Goal: Task Accomplishment & Management: Manage account settings

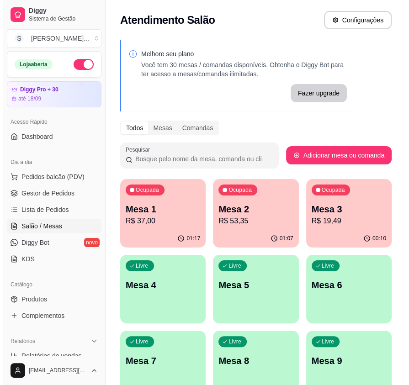
scroll to position [64, 0]
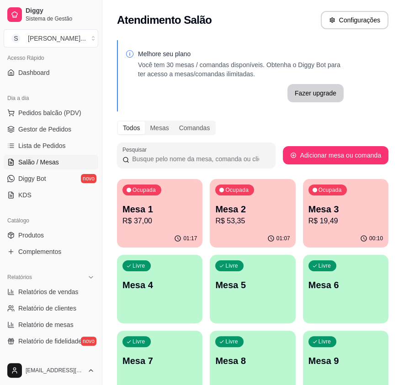
click at [250, 223] on p "R$ 53,35" at bounding box center [252, 221] width 74 height 11
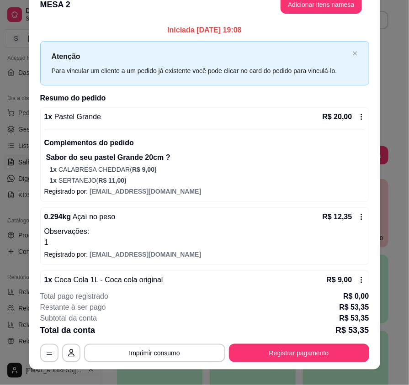
scroll to position [0, 0]
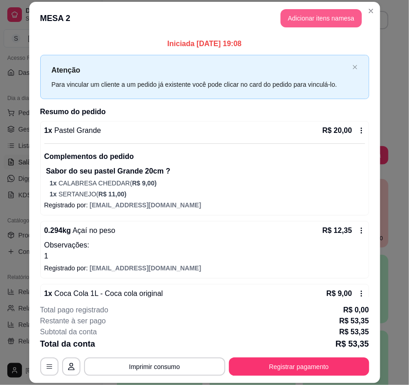
click at [314, 21] on button "Adicionar itens na mesa" at bounding box center [321, 18] width 81 height 18
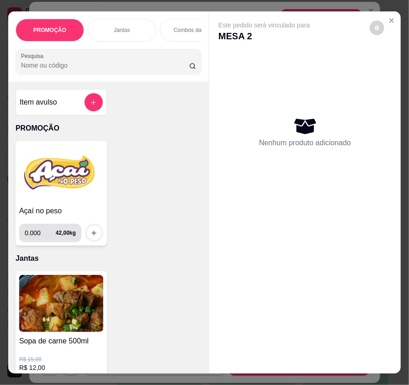
click at [19, 230] on div "0.000 42,00 kg" at bounding box center [50, 233] width 62 height 18
click at [49, 198] on img at bounding box center [61, 173] width 84 height 57
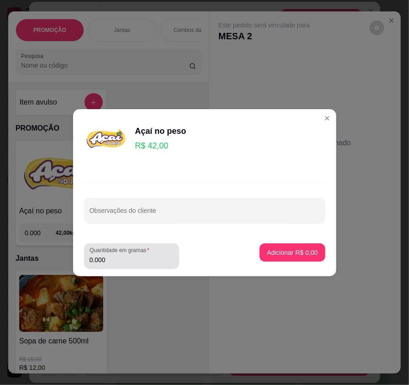
click at [127, 263] on input "0.000" at bounding box center [132, 259] width 84 height 9
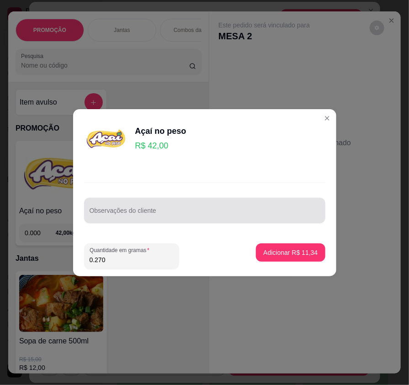
type input "0.270"
click at [120, 206] on div at bounding box center [205, 211] width 230 height 18
click at [120, 206] on div "Observações do cliente" at bounding box center [204, 211] width 241 height 26
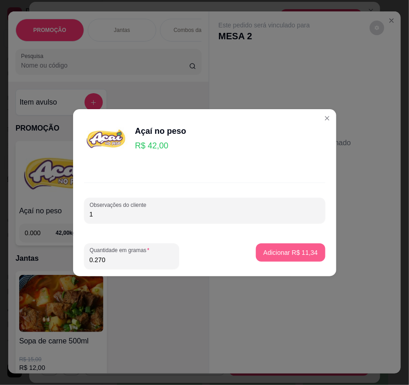
type input "1"
click at [266, 253] on p "Adicionar R$ 11,34" at bounding box center [290, 252] width 54 height 9
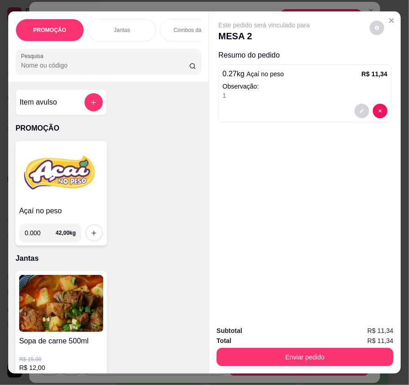
click at [76, 202] on img at bounding box center [61, 173] width 84 height 57
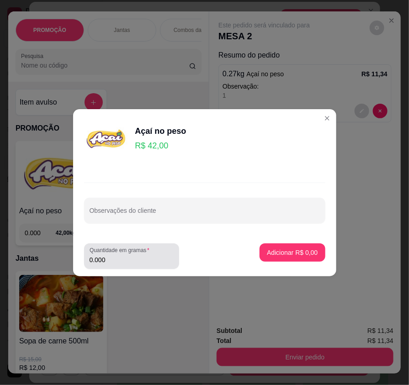
click at [128, 256] on input "0.000" at bounding box center [132, 259] width 84 height 9
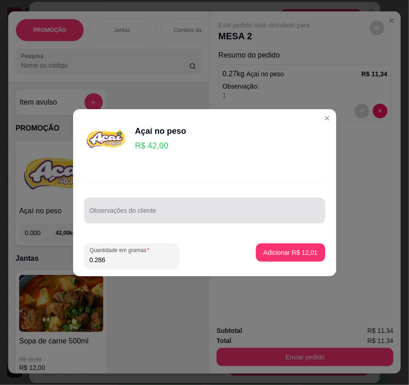
type input "0.286"
click at [131, 215] on input "Observações do cliente" at bounding box center [205, 214] width 230 height 9
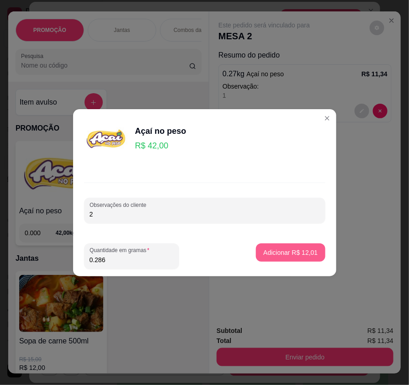
type input "2"
click at [295, 255] on p "Adicionar R$ 12,01" at bounding box center [290, 252] width 54 height 9
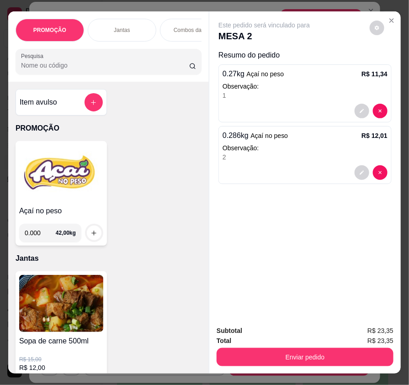
click at [45, 199] on img at bounding box center [61, 173] width 84 height 57
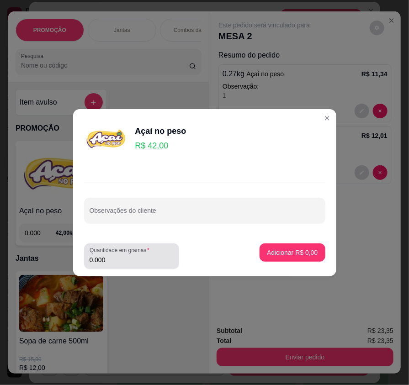
click at [117, 260] on input "0.000" at bounding box center [132, 259] width 84 height 9
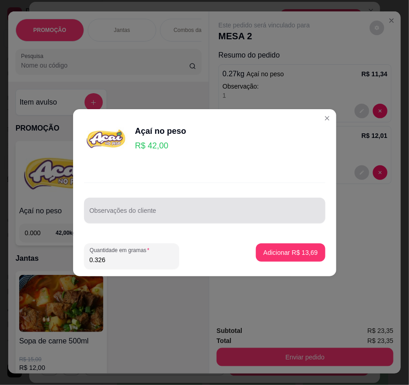
type input "0.326"
click at [151, 212] on div "Observações do cliente" at bounding box center [204, 211] width 241 height 26
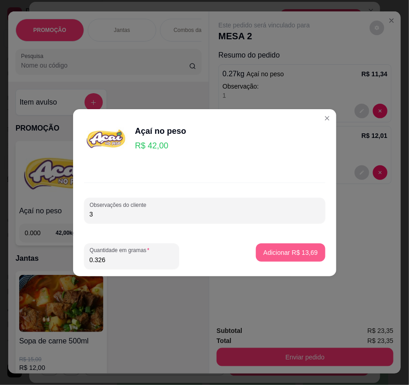
type input "3"
click at [306, 255] on p "Adicionar R$ 13,69" at bounding box center [290, 252] width 54 height 9
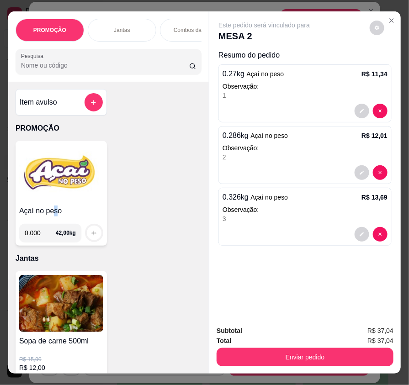
click at [52, 208] on h4 "Açaí no peso" at bounding box center [61, 211] width 84 height 11
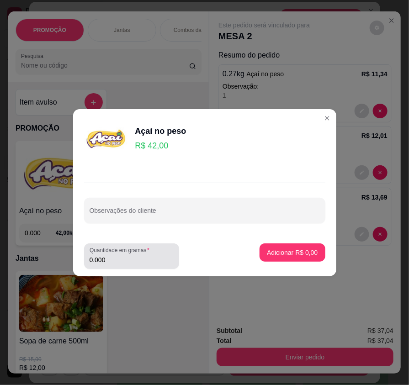
click at [123, 261] on input "0.000" at bounding box center [132, 259] width 84 height 9
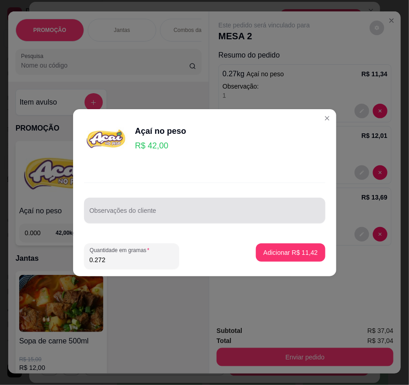
type input "0.272"
click at [149, 206] on div at bounding box center [205, 211] width 230 height 18
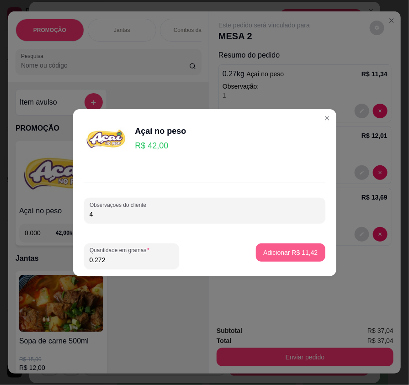
type input "4"
click at [292, 254] on p "Adicionar R$ 11,42" at bounding box center [290, 252] width 54 height 9
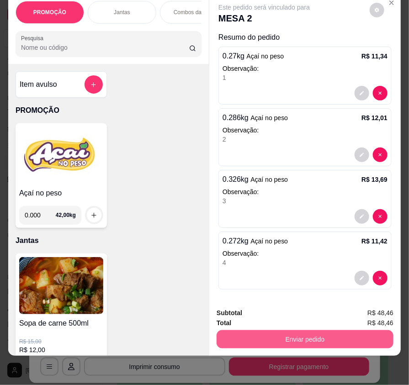
click at [319, 330] on button "Enviar pedido" at bounding box center [305, 339] width 177 height 18
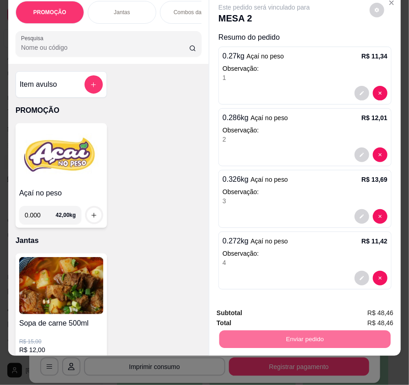
click at [290, 310] on button "Não registrar e enviar pedido" at bounding box center [274, 310] width 95 height 17
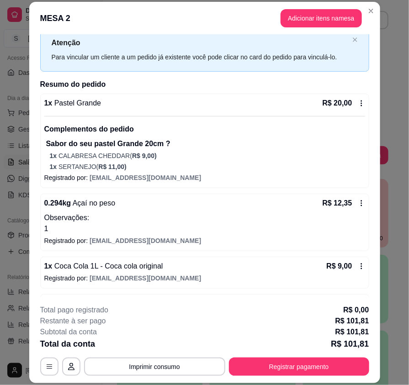
scroll to position [41, 0]
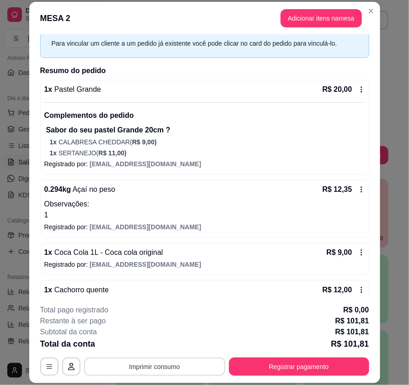
click at [197, 360] on button "Imprimir consumo" at bounding box center [154, 367] width 141 height 18
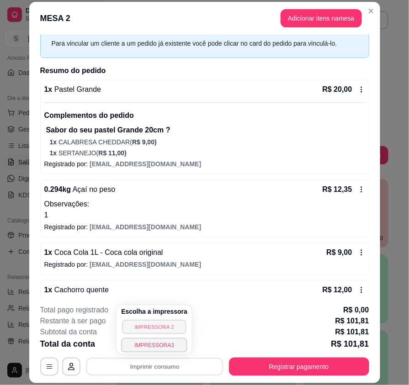
click at [167, 323] on button "IMPRESSORA 2" at bounding box center [154, 327] width 64 height 14
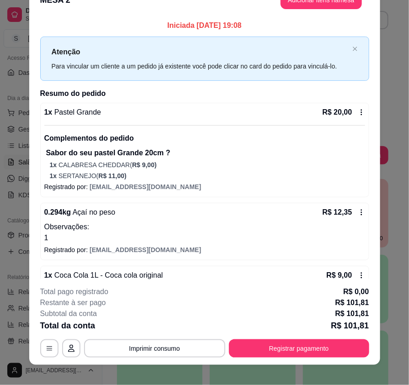
scroll to position [27, 0]
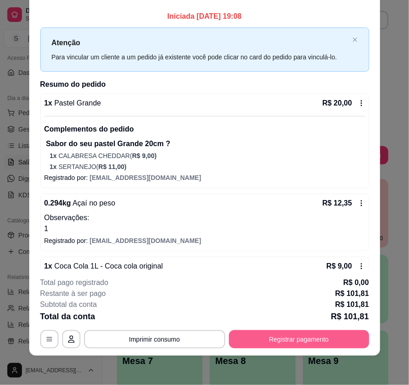
click at [297, 336] on button "Registrar pagamento" at bounding box center [299, 339] width 140 height 18
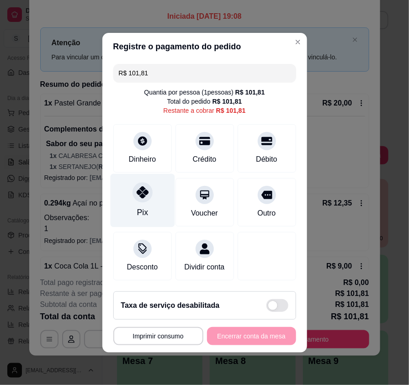
click at [153, 213] on div "Pix" at bounding box center [142, 200] width 64 height 53
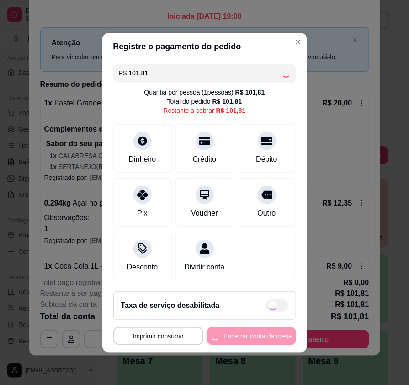
type input "R$ 0,00"
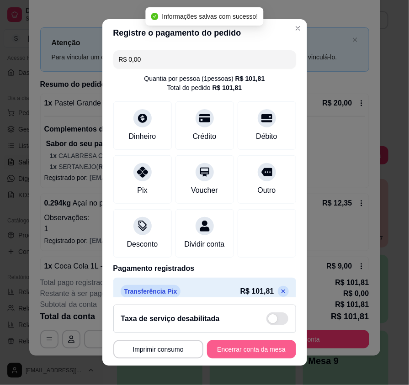
click at [251, 345] on button "Encerrar conta da mesa" at bounding box center [251, 349] width 89 height 18
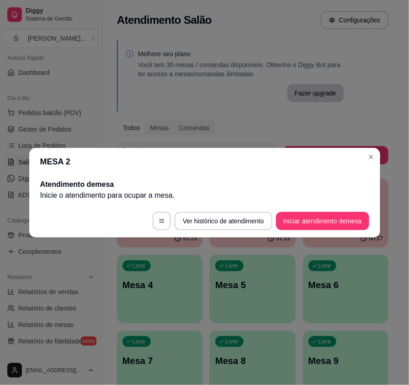
scroll to position [0, 0]
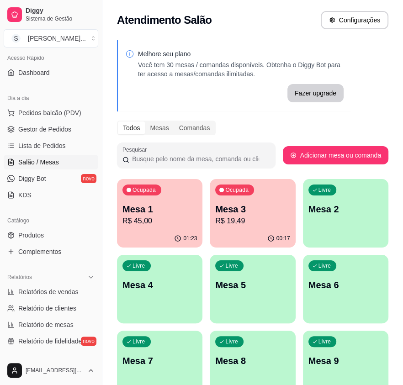
click at [235, 223] on p "R$ 19,49" at bounding box center [252, 221] width 74 height 11
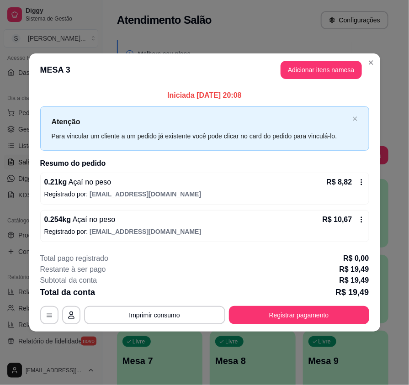
click at [268, 327] on footer "**********" at bounding box center [204, 289] width 351 height 86
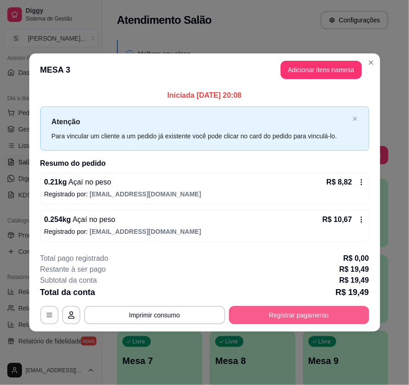
click at [258, 316] on button "Registrar pagamento" at bounding box center [299, 315] width 140 height 18
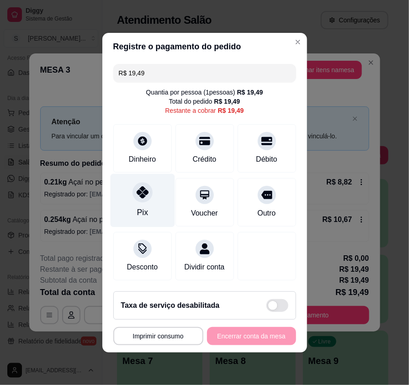
click at [144, 215] on div "Pix" at bounding box center [142, 213] width 11 height 12
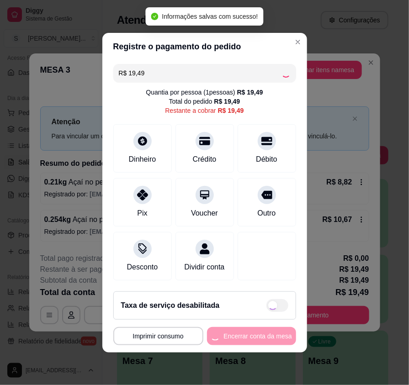
type input "R$ 0,00"
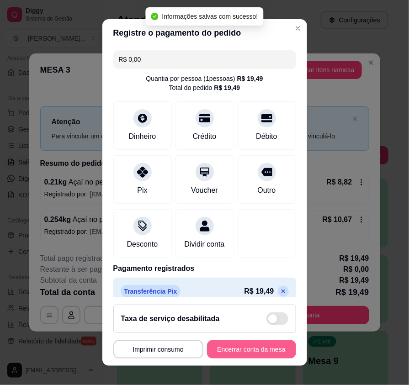
click at [251, 349] on button "Encerrar conta da mesa" at bounding box center [251, 349] width 89 height 18
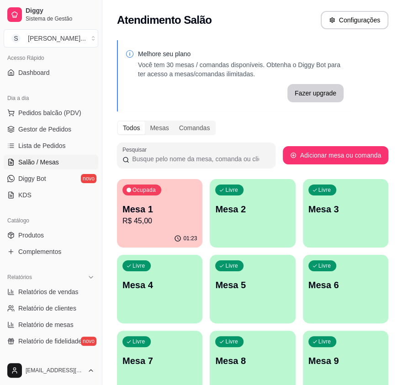
click at [192, 199] on div "Ocupada Mesa 1 R$ 45,00" at bounding box center [159, 204] width 85 height 51
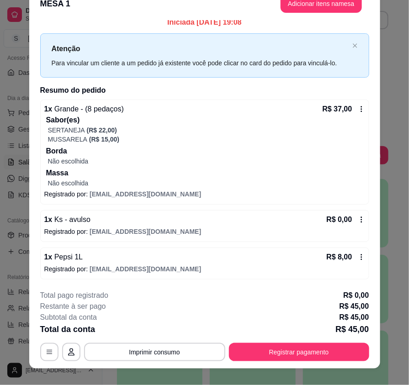
scroll to position [27, 0]
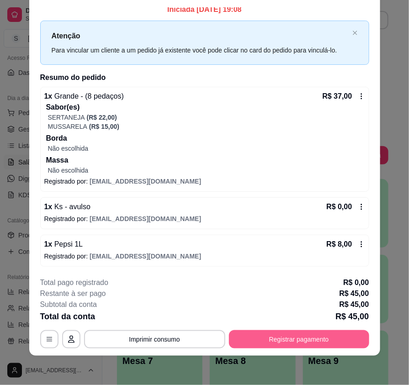
click at [324, 332] on button "Registrar pagamento" at bounding box center [299, 339] width 140 height 18
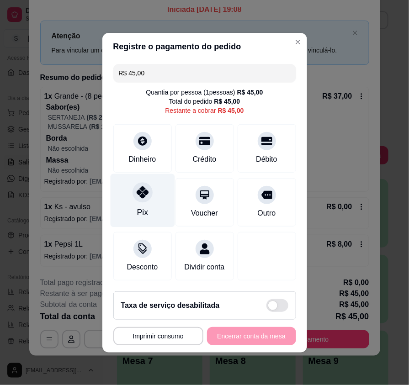
click at [132, 207] on div "Pix" at bounding box center [142, 200] width 64 height 53
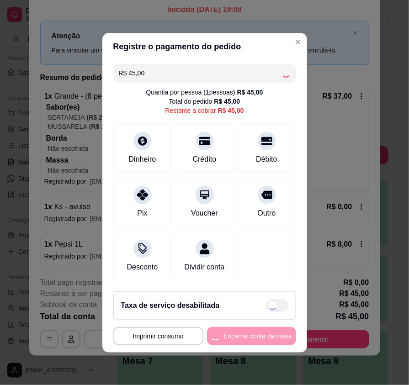
type input "R$ 0,00"
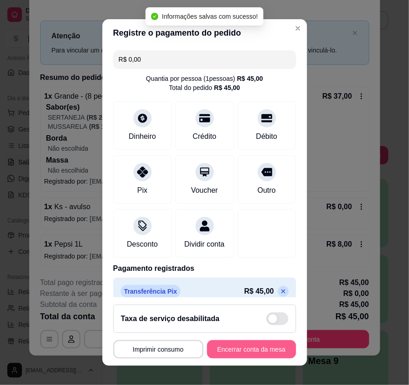
click at [270, 354] on button "Encerrar conta da mesa" at bounding box center [251, 349] width 89 height 18
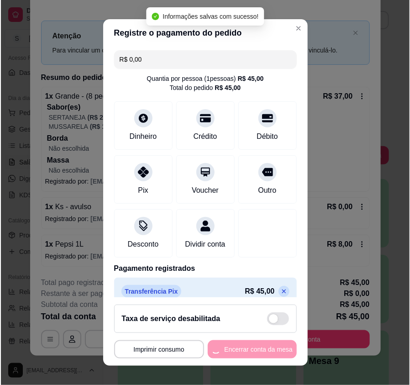
scroll to position [0, 0]
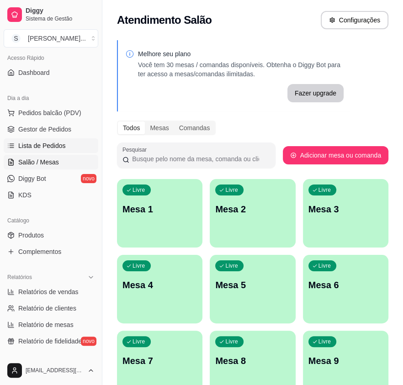
click at [36, 147] on span "Lista de Pedidos" at bounding box center [42, 145] width 48 height 9
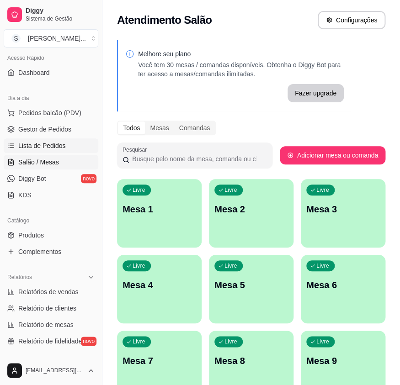
click at [45, 142] on span "Lista de Pedidos" at bounding box center [42, 145] width 48 height 9
click at [40, 129] on span "Gestor de Pedidos" at bounding box center [44, 129] width 53 height 9
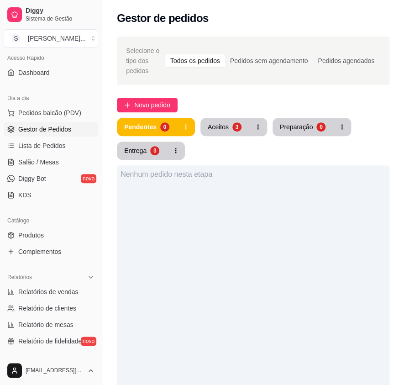
click at [4, 122] on link "Gestor de Pedidos" at bounding box center [51, 129] width 95 height 15
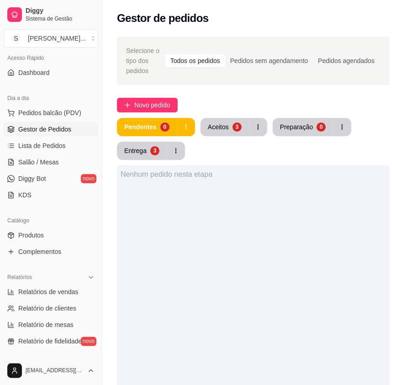
click at [4, 122] on link "Gestor de Pedidos" at bounding box center [51, 129] width 95 height 15
click at [148, 104] on span "Novo pedido" at bounding box center [152, 105] width 36 height 10
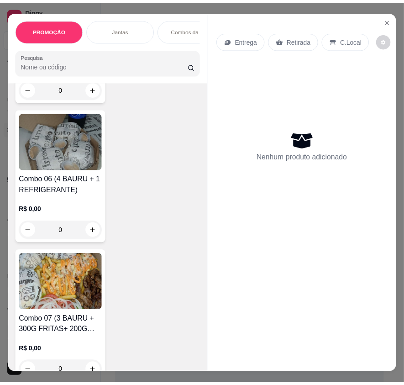
scroll to position [1038, 0]
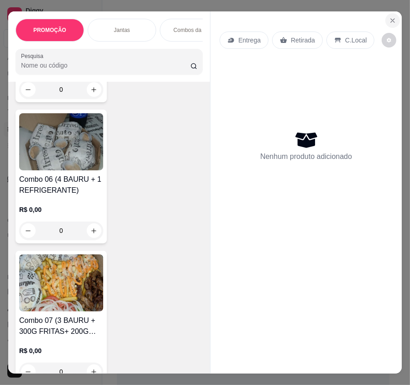
click at [393, 17] on icon "Close" at bounding box center [392, 20] width 7 height 7
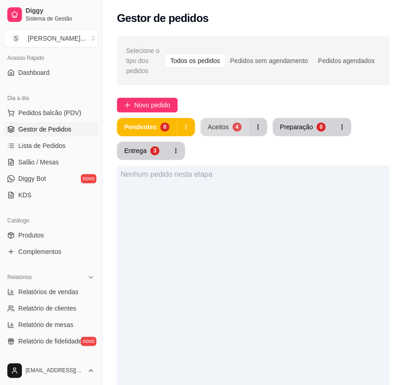
click at [231, 123] on button "Aceitos 4" at bounding box center [225, 127] width 48 height 18
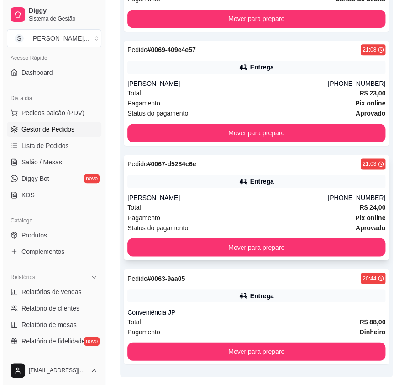
scroll to position [263, 0]
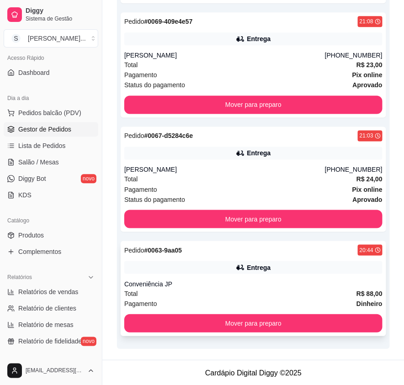
click at [275, 276] on div "Pedido # 0063-9aa05 20:44 Entrega Conveniência JP Total R$ 88,00 Pagamento Dinh…" at bounding box center [254, 288] width 266 height 95
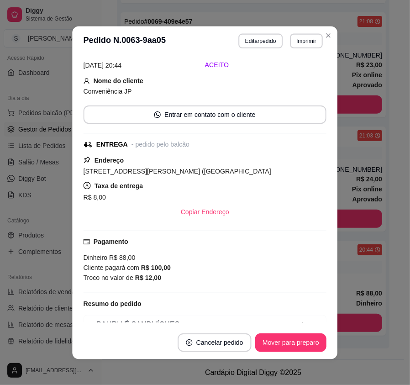
scroll to position [207, 0]
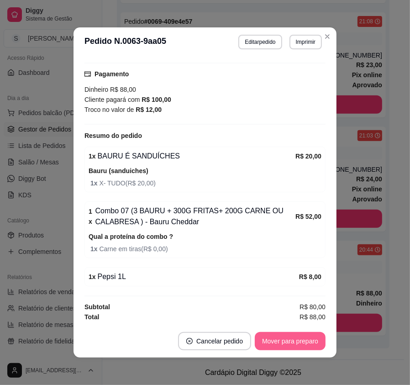
click at [306, 337] on button "Mover para preparo" at bounding box center [290, 341] width 71 height 18
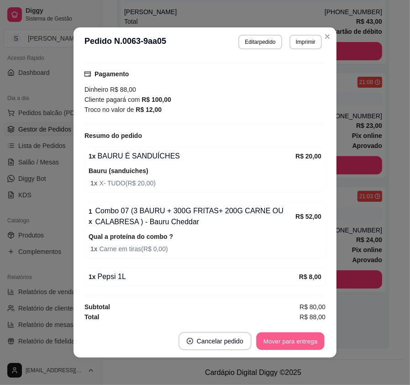
click at [311, 342] on button "Mover para entrega" at bounding box center [290, 342] width 69 height 18
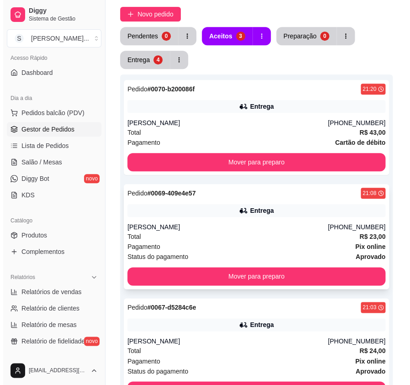
scroll to position [0, 0]
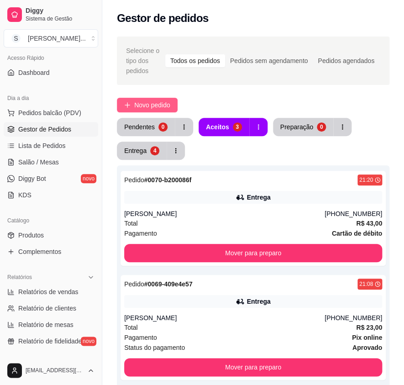
click at [164, 106] on span "Novo pedido" at bounding box center [152, 105] width 36 height 10
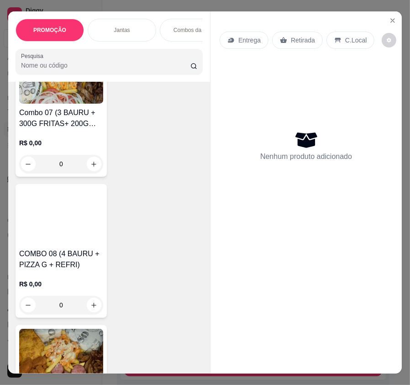
scroll to position [1371, 0]
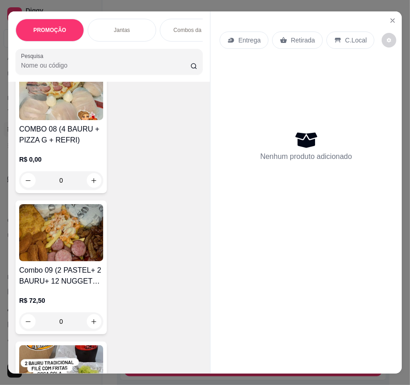
click at [67, 117] on img at bounding box center [61, 91] width 84 height 57
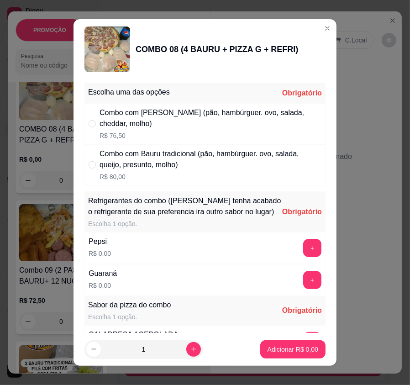
click at [132, 123] on div "Combo com [PERSON_NAME] (pão, hambúrguer. ovo, salada, cheddar, molho)" at bounding box center [211, 118] width 222 height 22
radio input "true"
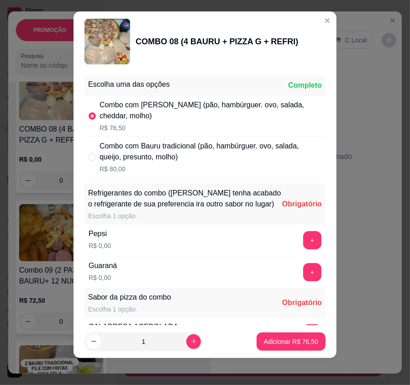
scroll to position [10, 0]
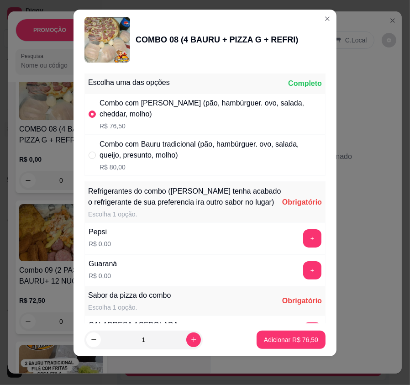
click at [303, 247] on button "+" at bounding box center [312, 238] width 18 height 18
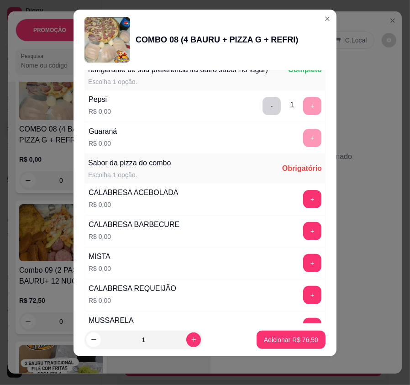
scroll to position [174, 0]
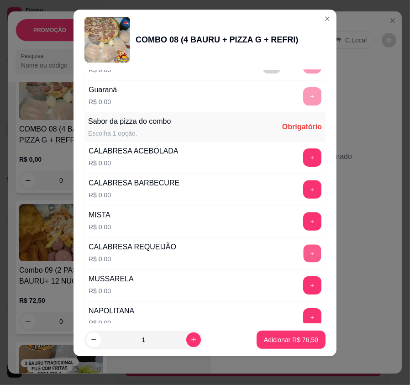
click at [304, 250] on button "+" at bounding box center [313, 254] width 18 height 18
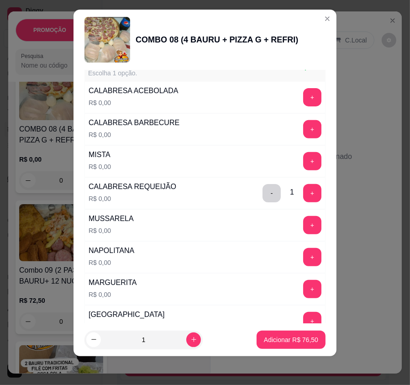
scroll to position [257, 0]
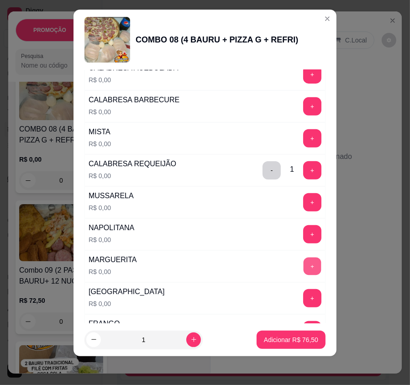
click at [304, 264] on button "+" at bounding box center [313, 267] width 18 height 18
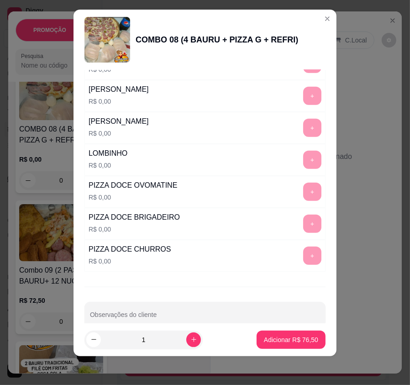
scroll to position [539, 0]
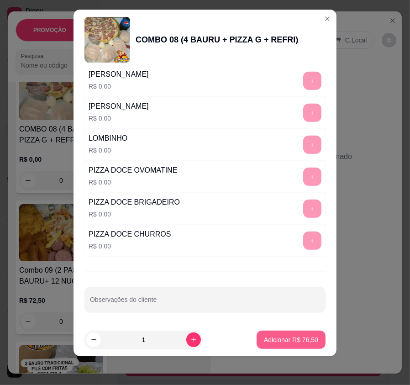
click at [280, 339] on p "Adicionar R$ 76,50" at bounding box center [291, 339] width 54 height 9
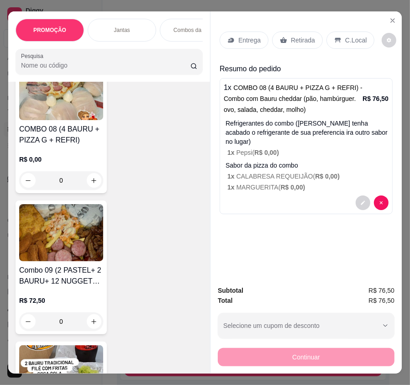
click at [229, 38] on icon at bounding box center [231, 40] width 6 height 5
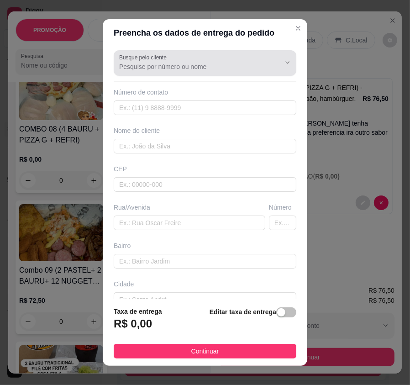
click at [151, 66] on input "Busque pelo cliente" at bounding box center [192, 66] width 146 height 9
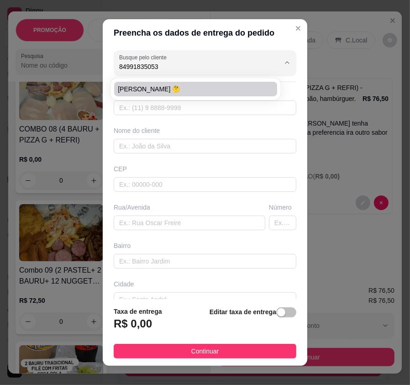
click at [170, 94] on li "[PERSON_NAME] 🤔" at bounding box center [195, 89] width 163 height 15
type input "[PERSON_NAME] 🤔"
type input "84991835053"
type input "[PERSON_NAME] 🤔"
type input "[STREET_ADDRESS]"
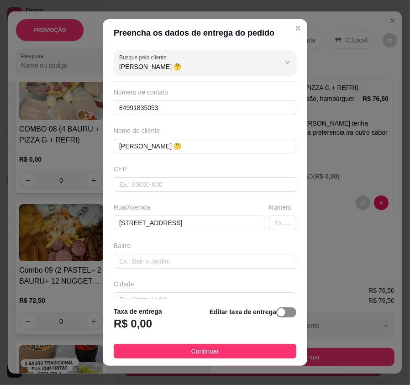
type input "[PERSON_NAME] 🤔"
click at [276, 309] on span "button" at bounding box center [286, 313] width 20 height 10
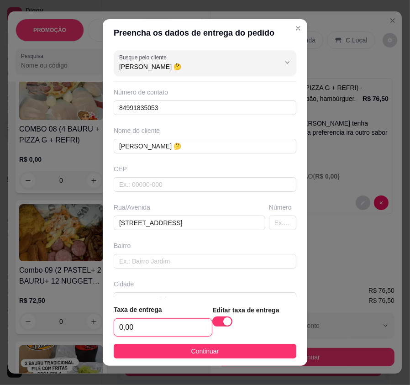
click at [175, 324] on input "0,00" at bounding box center [163, 327] width 98 height 17
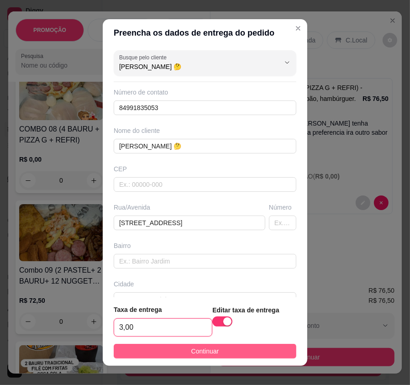
type input "3,00"
click at [166, 345] on button "Continuar" at bounding box center [205, 351] width 183 height 15
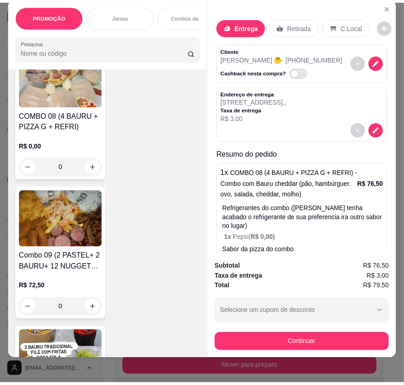
scroll to position [21, 0]
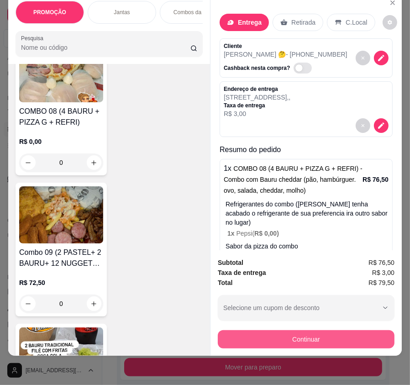
click at [314, 330] on button "Continuar" at bounding box center [306, 339] width 177 height 18
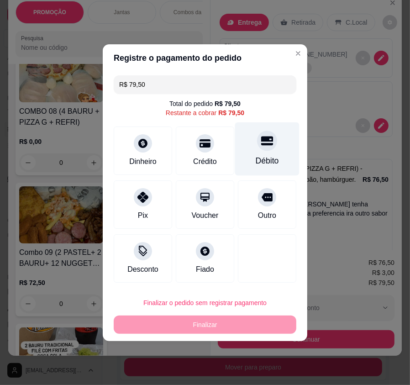
click at [262, 150] on div at bounding box center [267, 141] width 20 height 20
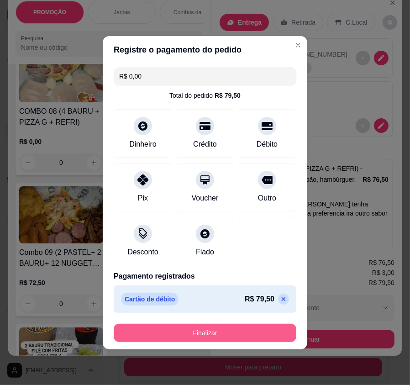
click at [248, 329] on button "Finalizar" at bounding box center [205, 333] width 183 height 18
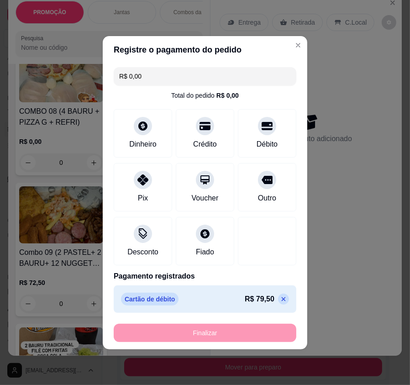
type input "-R$ 79,50"
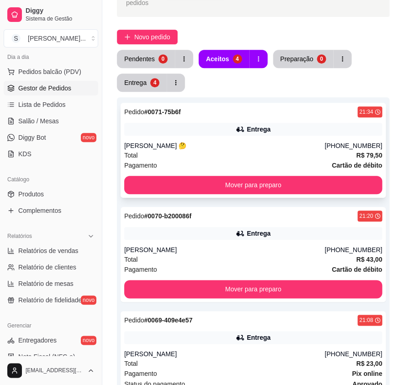
scroll to position [83, 0]
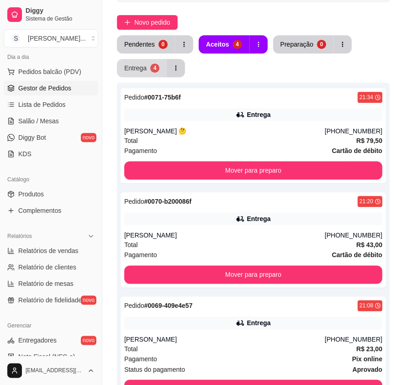
click at [141, 64] on div "Entrega" at bounding box center [135, 68] width 22 height 9
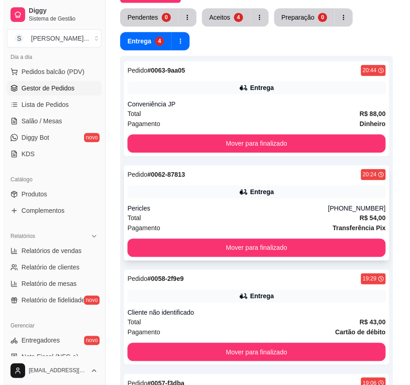
scroll to position [124, 0]
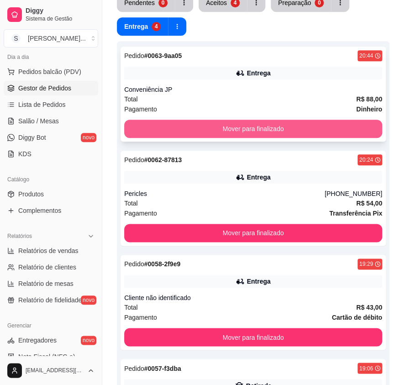
click at [316, 135] on button "Mover para finalizado" at bounding box center [253, 129] width 258 height 18
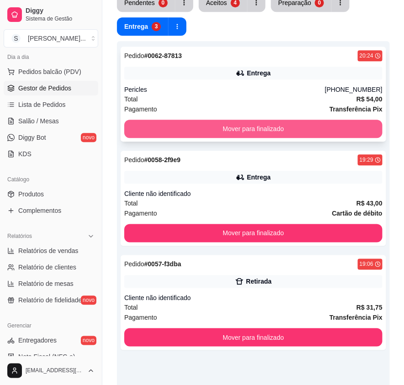
click at [313, 132] on button "Mover para finalizado" at bounding box center [253, 129] width 258 height 18
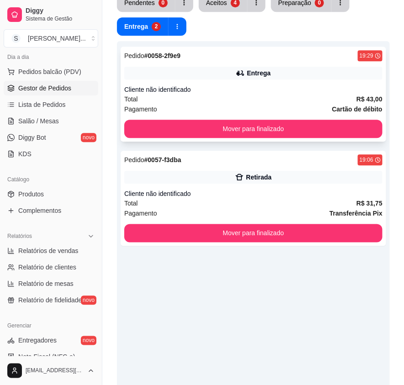
click at [269, 82] on div "Pedido # 0058-2f9e9 19:29 Entrega Cliente não identificado Total R$ 43,00 Pagam…" at bounding box center [254, 94] width 266 height 95
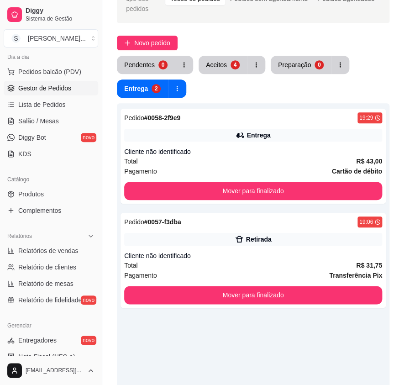
scroll to position [0, 0]
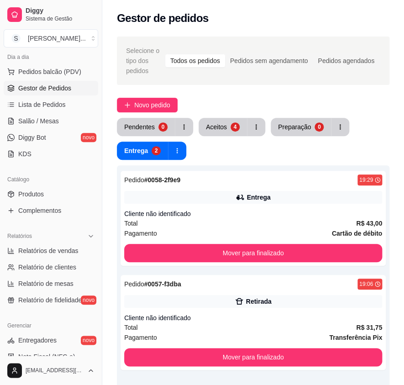
click at [223, 110] on div "Novo pedido" at bounding box center [253, 105] width 273 height 15
click at [225, 122] on button "Aceitos 4" at bounding box center [223, 127] width 48 height 18
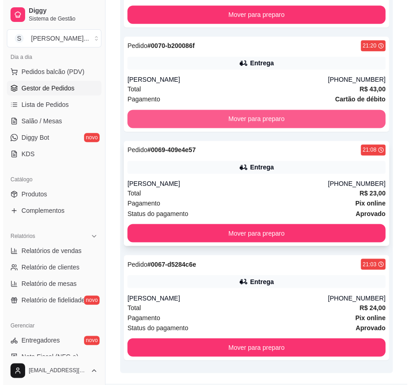
scroll to position [263, 0]
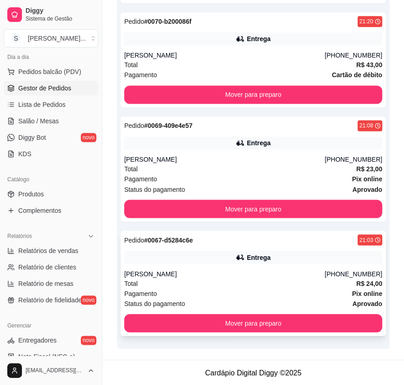
click at [297, 290] on div "Pagamento Pix online" at bounding box center [253, 293] width 258 height 10
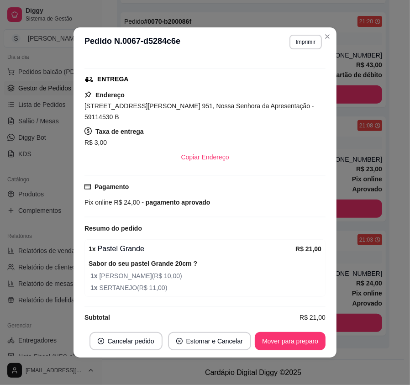
scroll to position [1, 0]
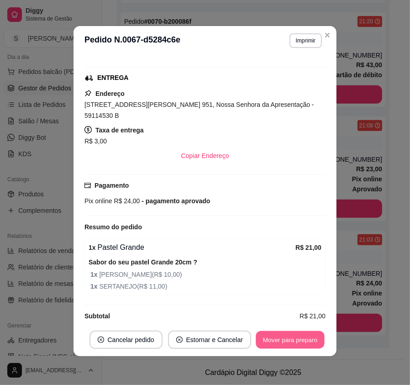
click at [309, 337] on button "Mover para preparo" at bounding box center [290, 340] width 69 height 18
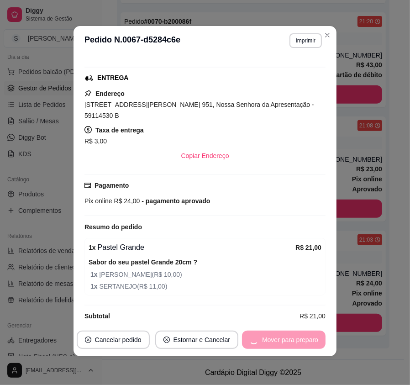
scroll to position [202, 0]
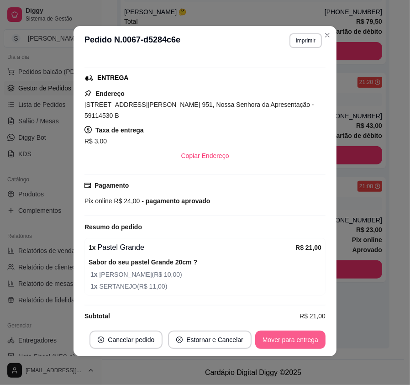
click at [315, 346] on button "Mover para entrega" at bounding box center [290, 340] width 70 height 18
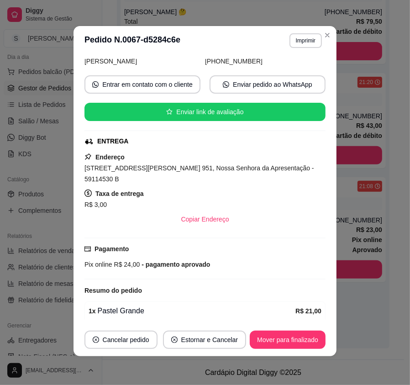
scroll to position [132, 0]
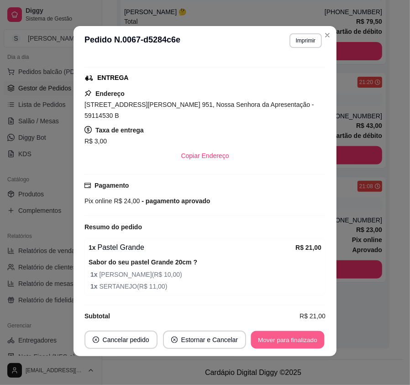
click at [308, 335] on button "Mover para finalizado" at bounding box center [288, 340] width 74 height 18
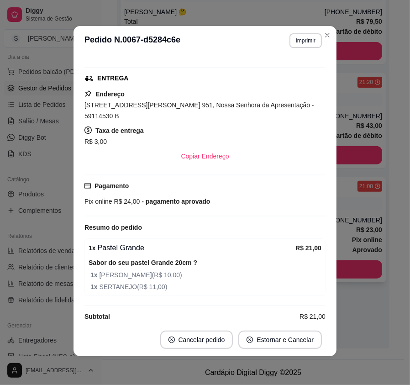
scroll to position [192, 0]
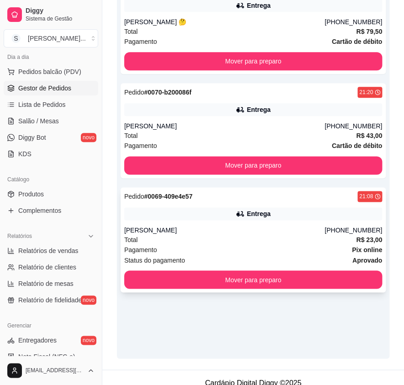
click at [298, 232] on div "[PERSON_NAME]" at bounding box center [224, 230] width 201 height 9
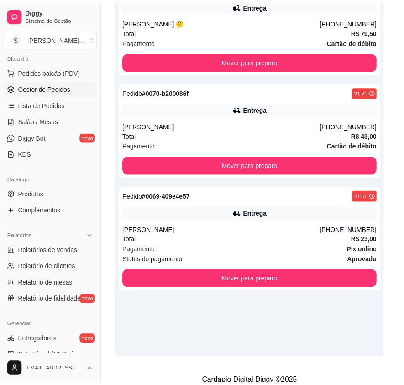
scroll to position [148, 0]
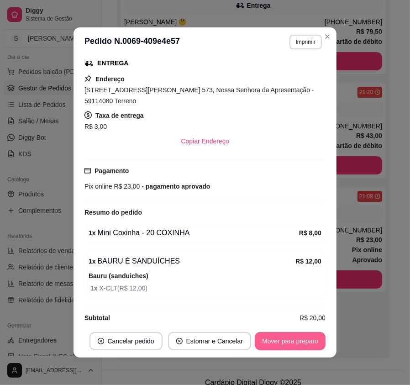
click at [280, 341] on button "Mover para preparo" at bounding box center [290, 341] width 71 height 18
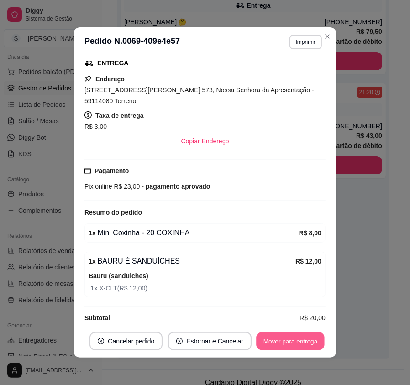
click at [298, 342] on button "Mover para entrega" at bounding box center [290, 342] width 69 height 18
click at [327, 338] on footer "Cancelar pedido Estornar e Cancelar Mover para finalizado" at bounding box center [205, 341] width 263 height 33
click at [303, 339] on button "Mover para finalizado" at bounding box center [288, 341] width 76 height 18
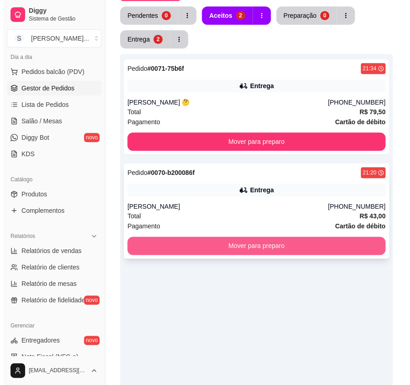
scroll to position [109, 0]
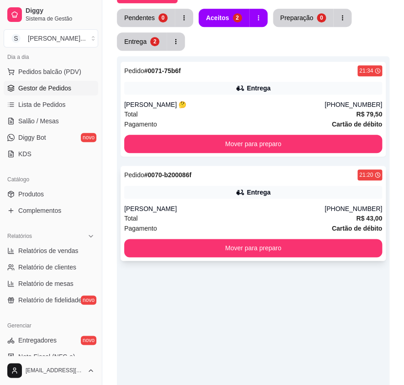
click at [255, 214] on div "Total R$ 43,00" at bounding box center [253, 218] width 258 height 10
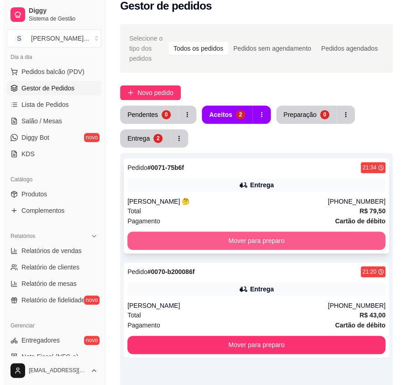
scroll to position [0, 0]
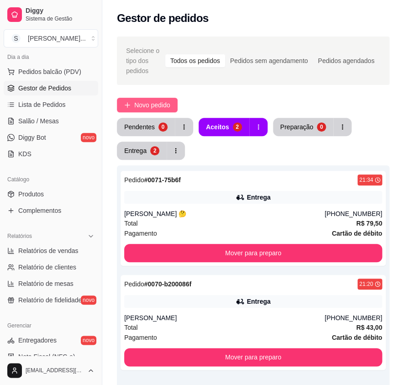
click at [149, 99] on button "Novo pedido" at bounding box center [147, 105] width 61 height 15
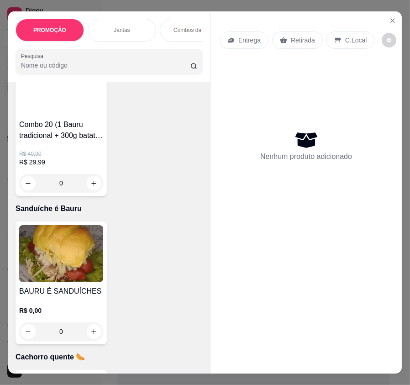
scroll to position [3282, 0]
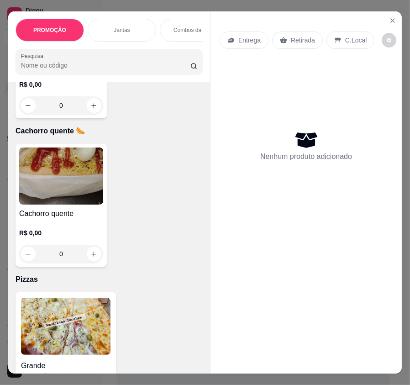
click at [81, 202] on img at bounding box center [61, 176] width 84 height 57
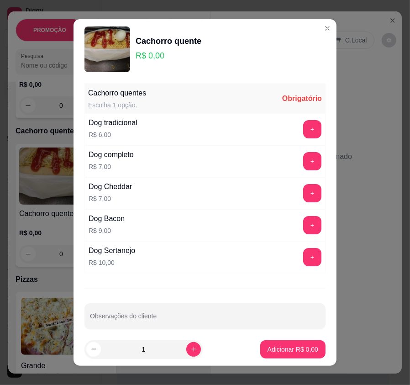
click at [303, 132] on button "+" at bounding box center [312, 129] width 18 height 18
click at [274, 353] on p "Adicionar R$ 6,00" at bounding box center [293, 349] width 51 height 9
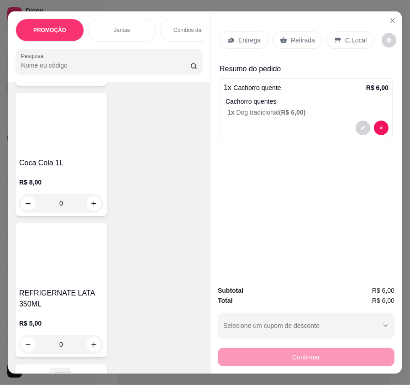
scroll to position [6190, 0]
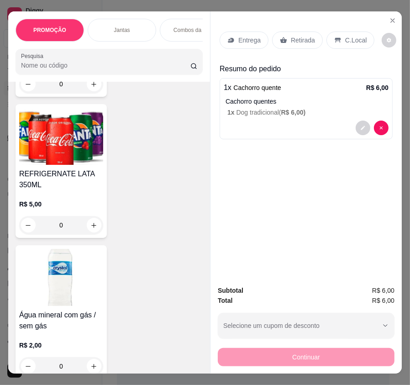
click at [70, 124] on img at bounding box center [61, 136] width 84 height 57
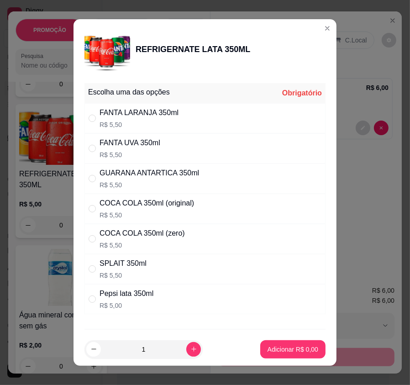
click at [179, 150] on div "FANTA UVA 350ml R$ 5,50" at bounding box center [205, 148] width 241 height 30
radio input "true"
click at [290, 345] on p "Adicionar R$ 5,50" at bounding box center [292, 349] width 49 height 9
type input "1"
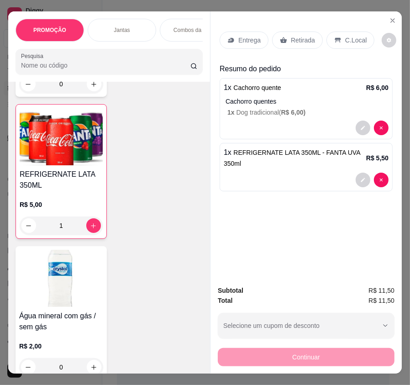
click at [318, 346] on div "Continuar" at bounding box center [306, 356] width 177 height 21
click at [287, 36] on div "Retirada" at bounding box center [297, 40] width 51 height 17
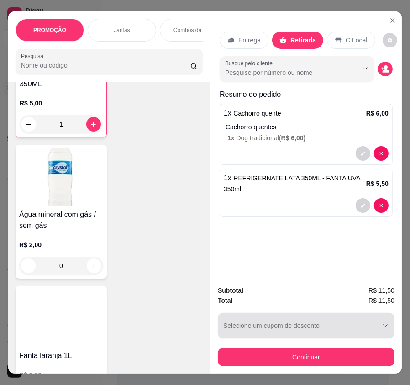
scroll to position [6315, 0]
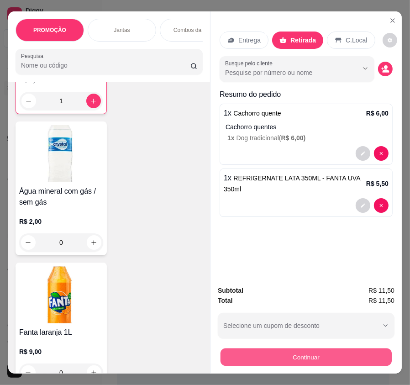
click at [329, 356] on button "Continuar" at bounding box center [306, 357] width 171 height 18
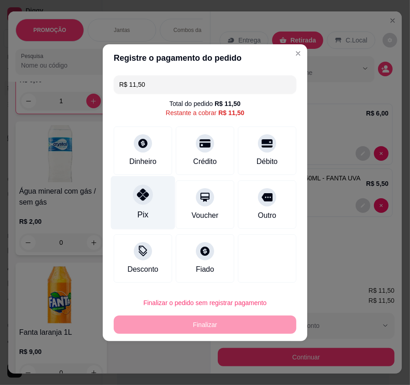
click at [151, 196] on div at bounding box center [143, 195] width 20 height 20
type input "R$ 0,00"
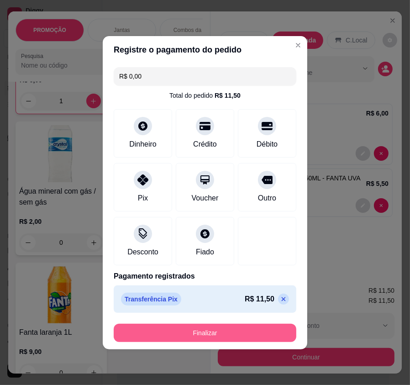
click at [239, 329] on button "Finalizar" at bounding box center [205, 333] width 183 height 18
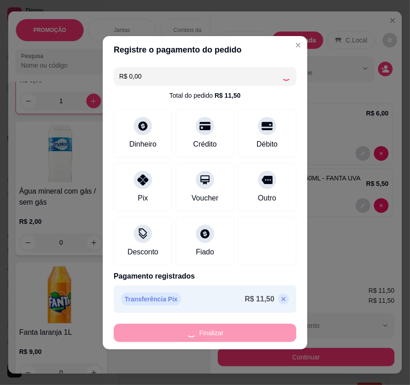
type input "0"
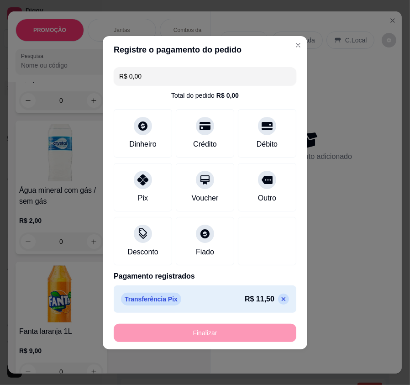
type input "-R$ 11,50"
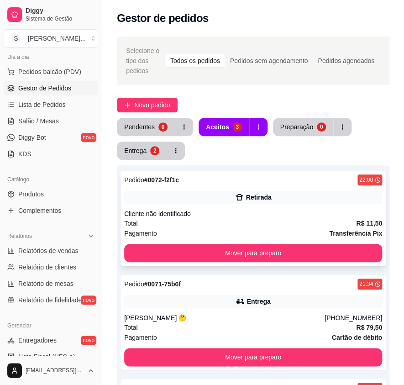
click at [315, 218] on div "Total R$ 11,50" at bounding box center [253, 223] width 258 height 10
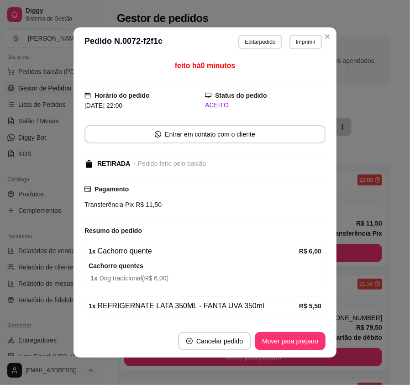
scroll to position [1, 0]
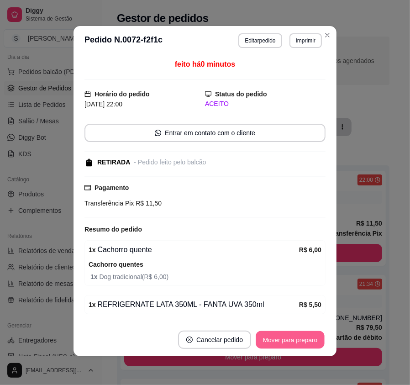
click at [320, 338] on button "Mover para preparo" at bounding box center [290, 340] width 69 height 18
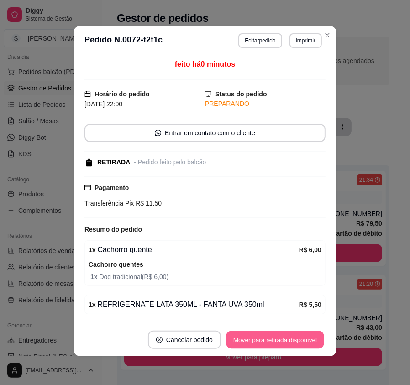
click at [311, 338] on button "Mover para retirada disponível" at bounding box center [275, 340] width 98 height 18
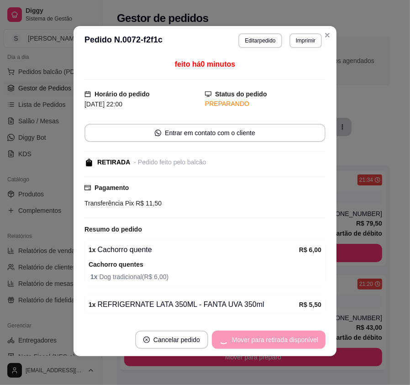
click at [311, 336] on div "Mover para retirada disponível" at bounding box center [269, 340] width 114 height 18
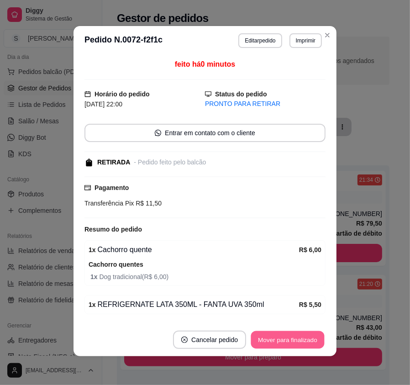
click at [317, 339] on button "Mover para finalizado" at bounding box center [288, 340] width 74 height 18
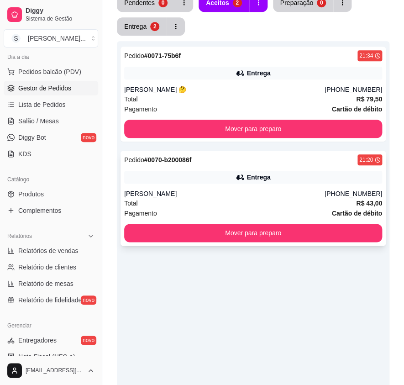
scroll to position [0, 0]
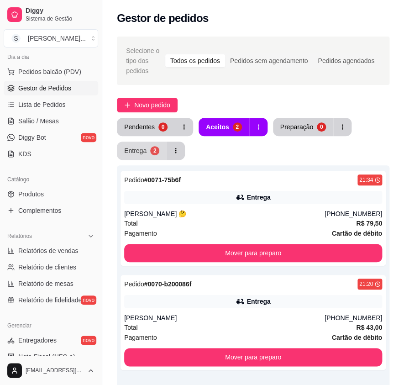
click at [142, 151] on div "Entrega" at bounding box center [135, 150] width 22 height 9
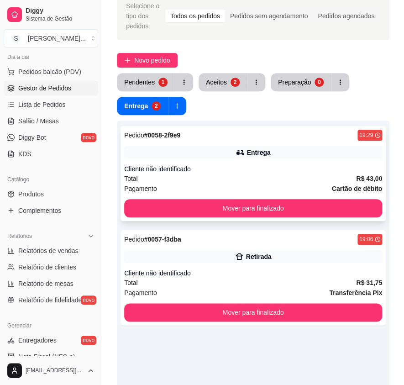
scroll to position [41, 0]
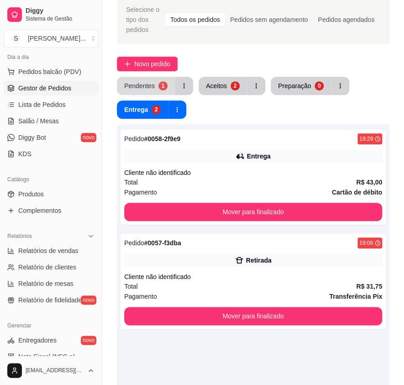
click at [170, 91] on button "Pendentes 1" at bounding box center [146, 86] width 58 height 18
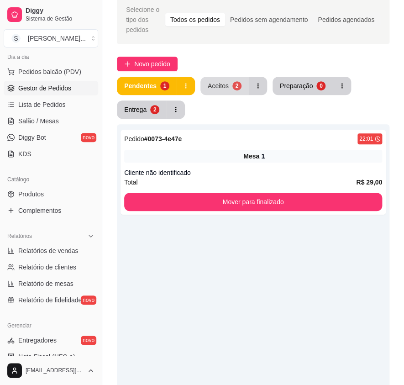
click at [235, 84] on div "2" at bounding box center [237, 85] width 9 height 9
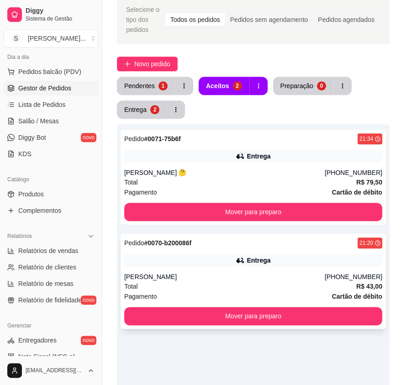
click at [249, 292] on div "Pagamento Cartão de débito" at bounding box center [253, 297] width 258 height 10
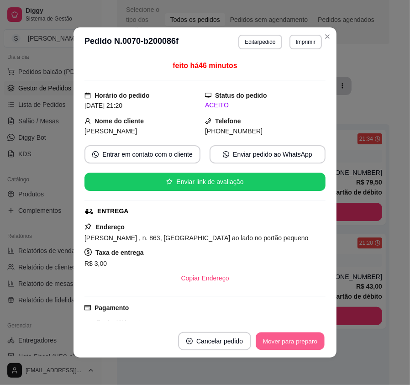
click at [282, 339] on button "Mover para preparo" at bounding box center [290, 342] width 69 height 18
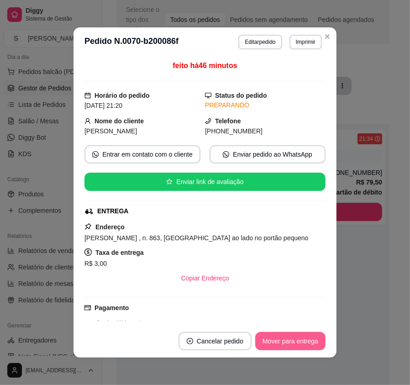
click at [284, 341] on button "Mover para entrega" at bounding box center [290, 341] width 70 height 18
click at [286, 336] on button "Mover para finalizado" at bounding box center [288, 341] width 76 height 18
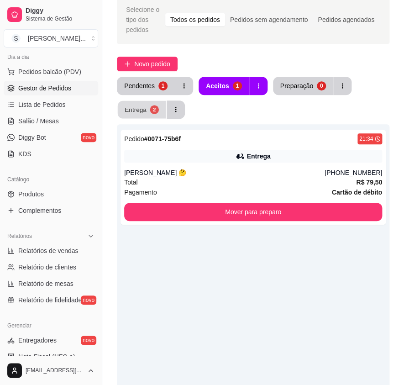
click at [128, 104] on button "Entrega 2" at bounding box center [142, 110] width 48 height 18
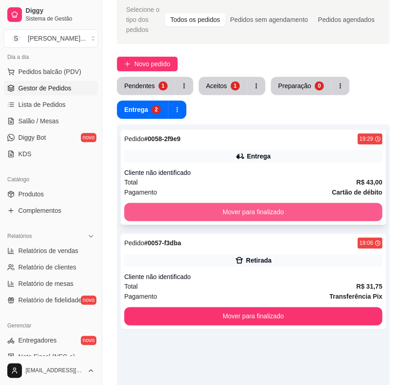
click at [256, 210] on button "Mover para finalizado" at bounding box center [253, 212] width 258 height 18
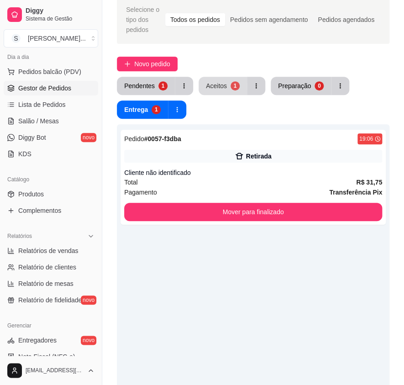
click at [234, 89] on div "1" at bounding box center [235, 85] width 9 height 9
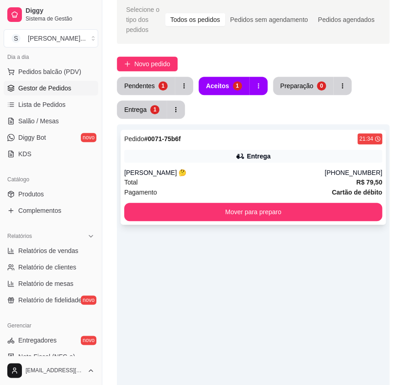
click at [261, 191] on div "Pagamento Cartão de débito" at bounding box center [253, 192] width 258 height 10
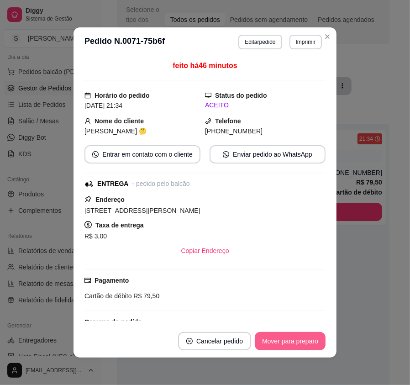
click at [297, 340] on button "Mover para preparo" at bounding box center [290, 341] width 71 height 18
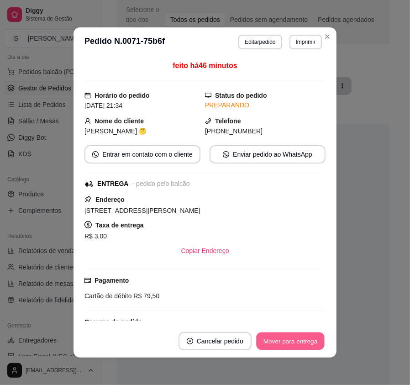
click at [302, 342] on button "Mover para entrega" at bounding box center [290, 342] width 69 height 18
click at [314, 345] on button "Mover para finalizado" at bounding box center [288, 341] width 76 height 18
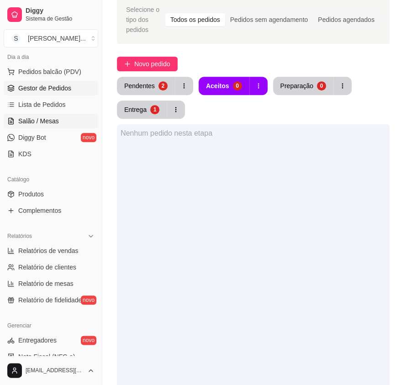
click at [35, 119] on span "Salão / Mesas" at bounding box center [38, 121] width 41 height 9
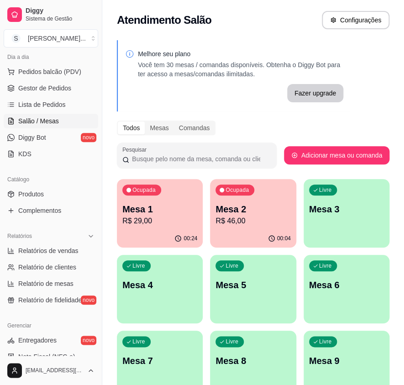
click at [230, 216] on p "R$ 46,00" at bounding box center [253, 221] width 75 height 11
click at [169, 203] on p "Mesa 1" at bounding box center [159, 209] width 73 height 12
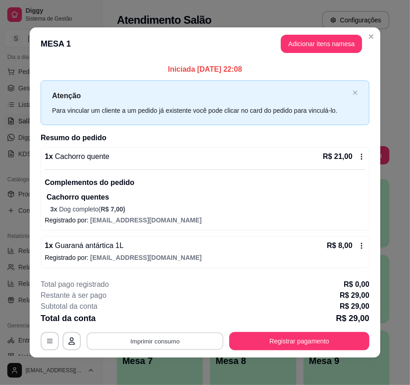
click at [180, 343] on button "Imprimir consumo" at bounding box center [155, 341] width 137 height 18
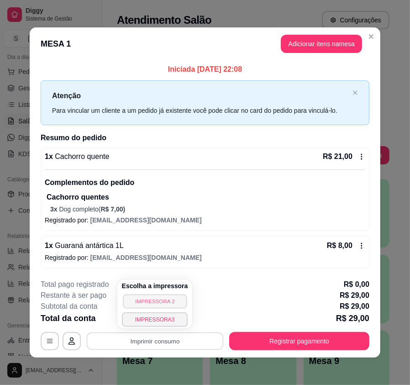
click at [167, 301] on button "IMPRESSORA 2" at bounding box center [155, 301] width 64 height 14
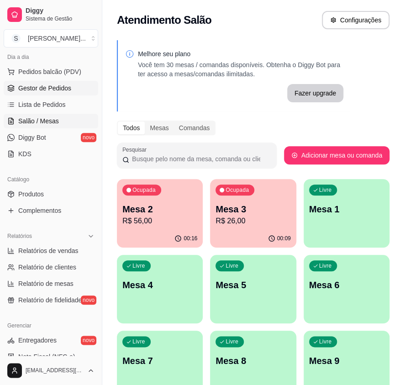
click at [57, 88] on span "Gestor de Pedidos" at bounding box center [44, 88] width 53 height 9
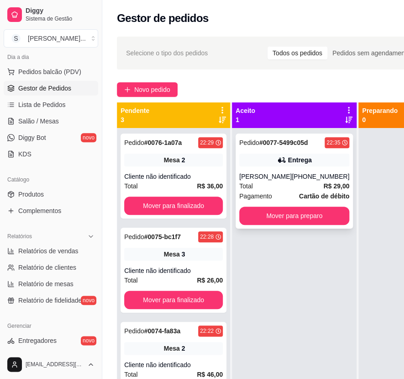
click at [277, 174] on div "[PERSON_NAME]" at bounding box center [265, 176] width 53 height 9
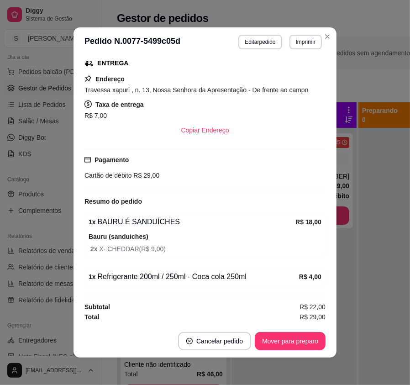
scroll to position [1, 0]
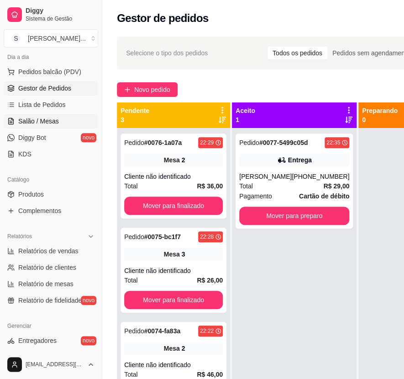
click at [42, 128] on link "Salão / Mesas" at bounding box center [51, 121] width 95 height 15
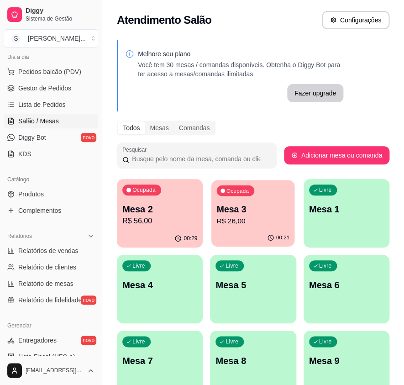
click at [243, 227] on div "Ocupada Mesa 3 R$ 26,00" at bounding box center [254, 204] width 84 height 49
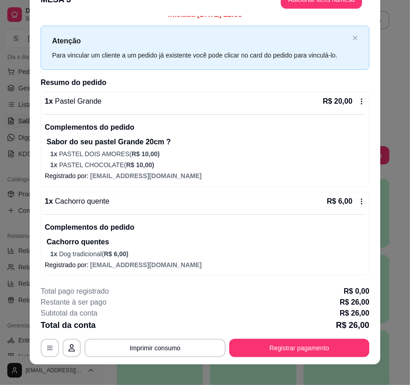
scroll to position [27, 0]
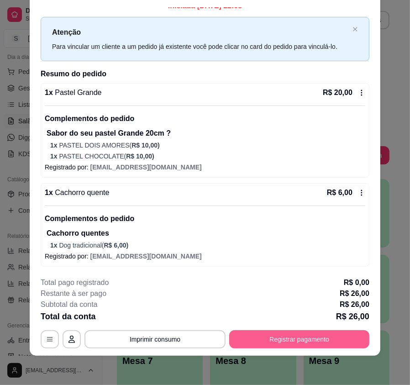
click at [326, 336] on button "Registrar pagamento" at bounding box center [299, 339] width 140 height 18
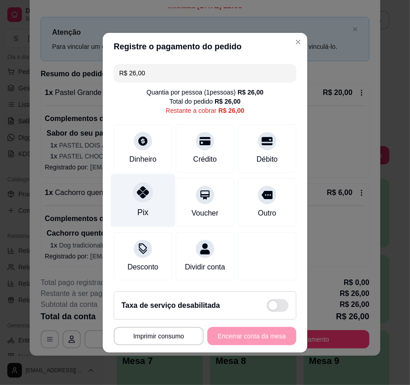
click at [144, 208] on div "Pix" at bounding box center [143, 213] width 11 height 12
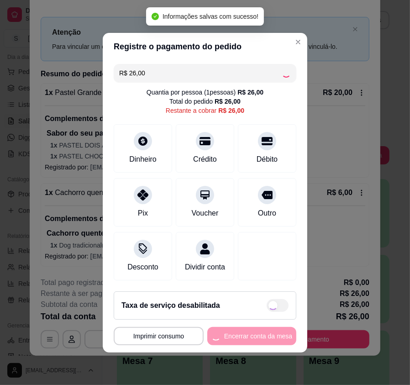
type input "R$ 0,00"
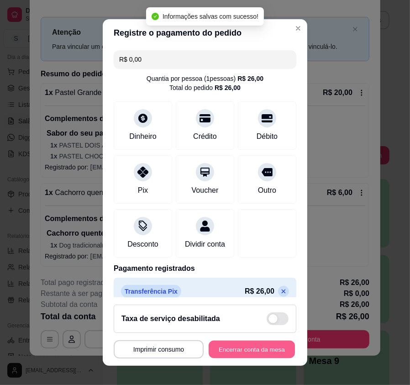
click at [264, 343] on button "Encerrar conta da mesa" at bounding box center [252, 349] width 86 height 18
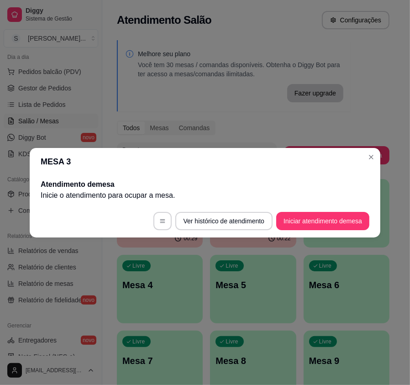
scroll to position [0, 0]
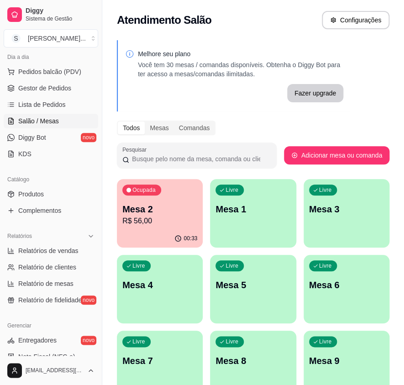
click at [169, 223] on p "R$ 56,00" at bounding box center [159, 221] width 75 height 11
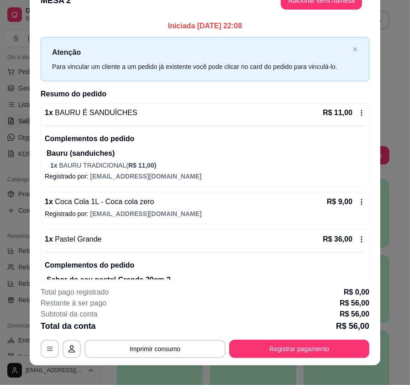
scroll to position [27, 0]
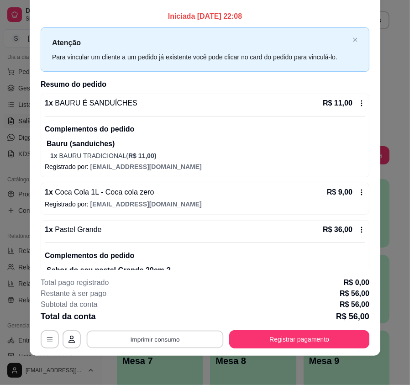
click at [201, 334] on button "Imprimir consumo" at bounding box center [155, 339] width 137 height 18
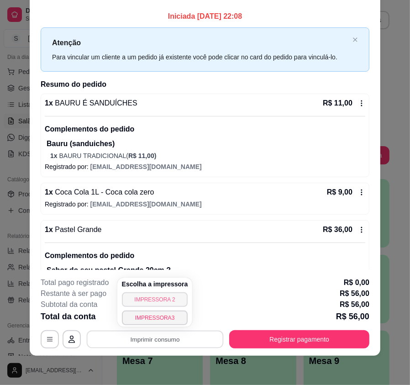
click at [173, 295] on button "IMPRESSORA 2" at bounding box center [155, 299] width 66 height 15
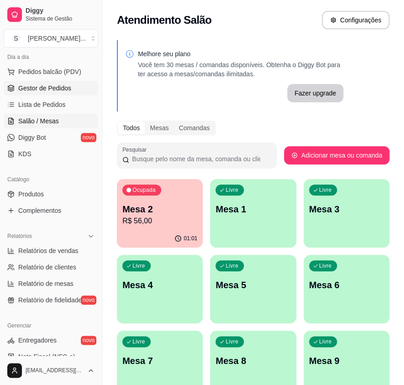
click at [35, 88] on span "Gestor de Pedidos" at bounding box center [44, 88] width 53 height 9
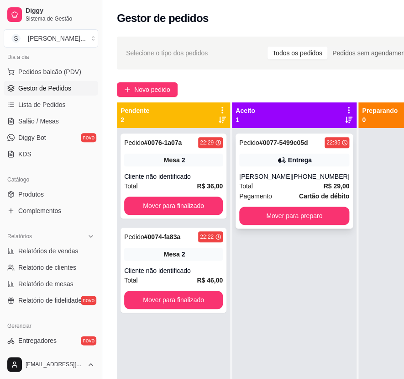
click at [263, 175] on div "[PERSON_NAME]" at bounding box center [265, 176] width 53 height 9
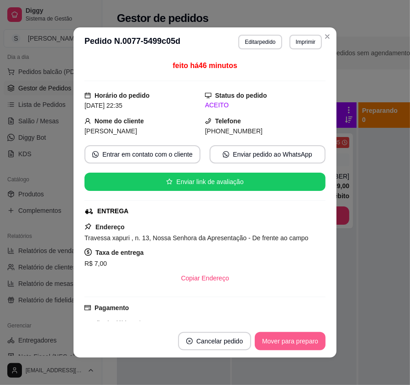
click at [283, 340] on button "Mover para preparo" at bounding box center [290, 341] width 71 height 18
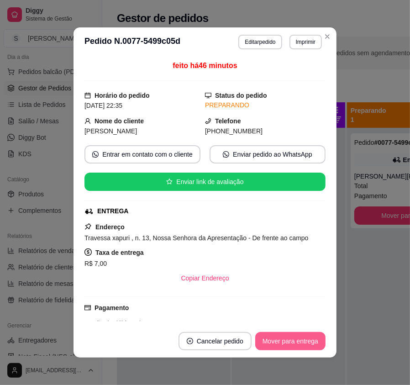
click at [284, 342] on button "Mover para entrega" at bounding box center [290, 341] width 70 height 18
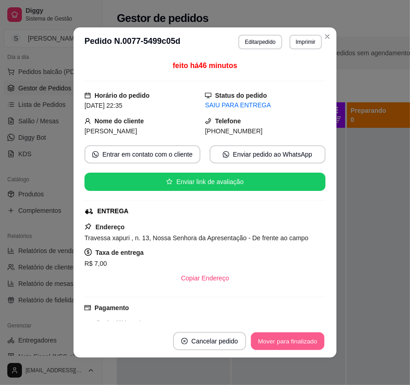
click at [287, 343] on button "Mover para finalizado" at bounding box center [288, 342] width 74 height 18
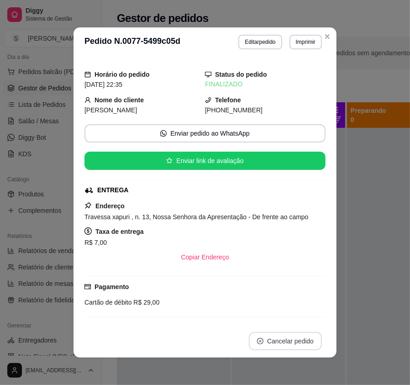
click at [256, 347] on button "Cancelar pedido" at bounding box center [285, 341] width 73 height 18
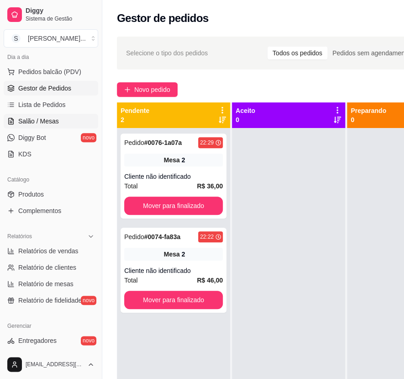
click at [36, 122] on span "Salão / Mesas" at bounding box center [38, 121] width 41 height 9
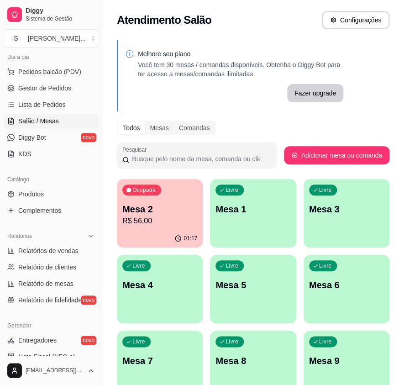
click at [137, 210] on p "Mesa 2" at bounding box center [159, 209] width 75 height 13
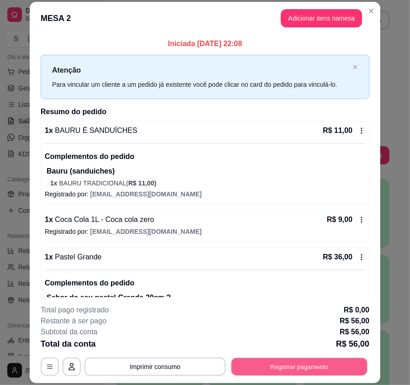
click at [289, 366] on button "Registrar pagamento" at bounding box center [300, 367] width 136 height 18
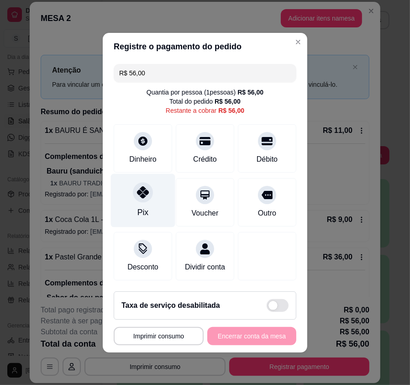
click at [146, 199] on div at bounding box center [143, 192] width 20 height 20
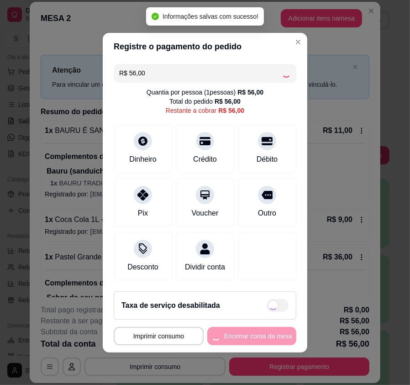
type input "R$ 0,00"
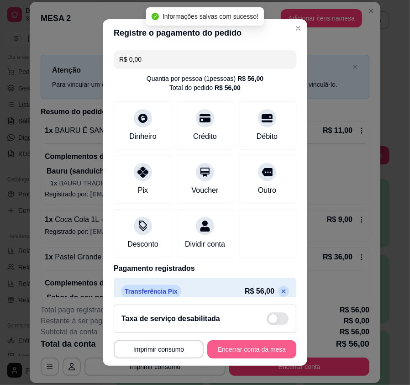
click at [257, 347] on button "Encerrar conta da mesa" at bounding box center [251, 349] width 89 height 18
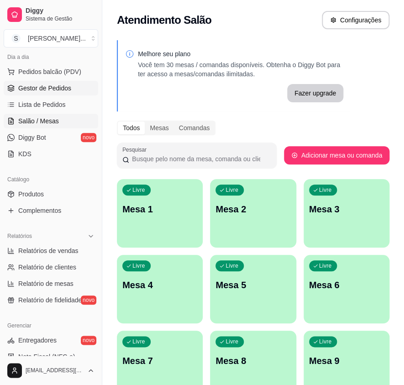
click at [64, 89] on span "Gestor de Pedidos" at bounding box center [44, 88] width 53 height 9
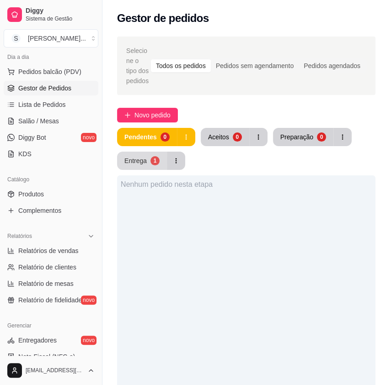
click at [146, 165] on button "Entrega 1" at bounding box center [142, 161] width 50 height 18
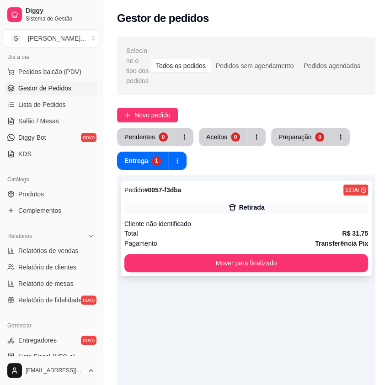
click at [209, 250] on div "Pedido # 0057-f3dba 19:06 Retirada Cliente não identificado Total R$ 31,75 Paga…" at bounding box center [246, 228] width 251 height 95
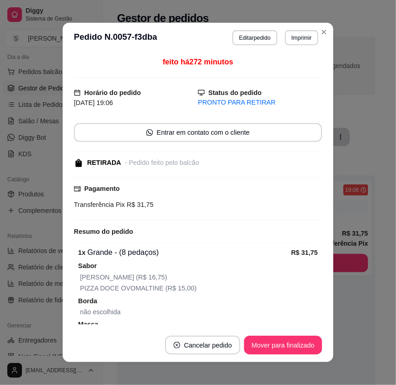
click at [209, 261] on div "[PERSON_NAME] (R$ 16,75) PIZZA DOCE OVOMALTINE (R$ 15,00)" at bounding box center [197, 277] width 239 height 34
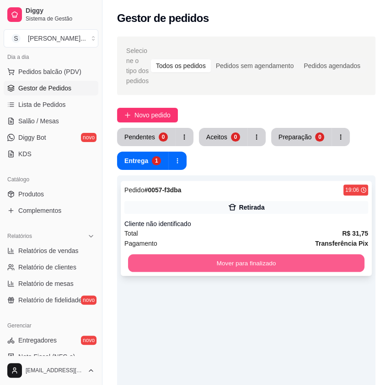
click at [361, 262] on button "Mover para finalizado" at bounding box center [246, 264] width 236 height 18
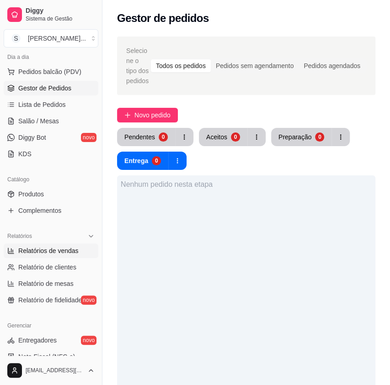
click at [33, 253] on span "Relatórios de vendas" at bounding box center [48, 250] width 60 height 9
select select "ALL"
select select "0"
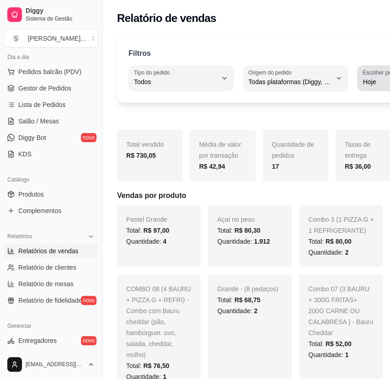
click at [325, 196] on span "Customizado" at bounding box center [328, 192] width 75 height 9
type input "-1"
select select "-1"
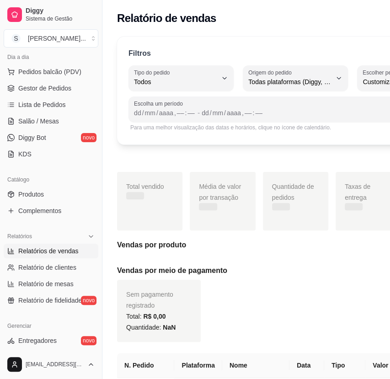
scroll to position [9, 0]
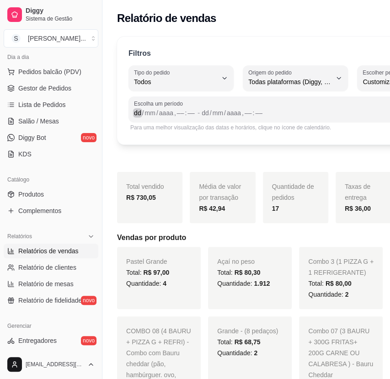
click at [137, 112] on div "dd" at bounding box center [137, 112] width 9 height 9
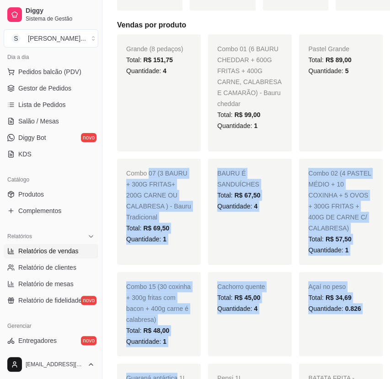
drag, startPoint x: 148, startPoint y: 378, endPoint x: 156, endPoint y: 379, distance: 8.8
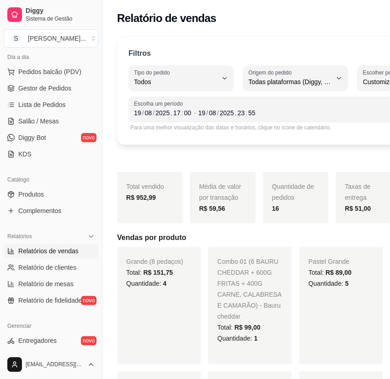
scroll to position [0, 0]
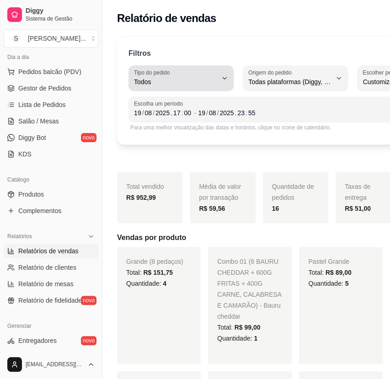
click at [223, 80] on button "Tipo do pedido Todos" at bounding box center [180, 78] width 105 height 26
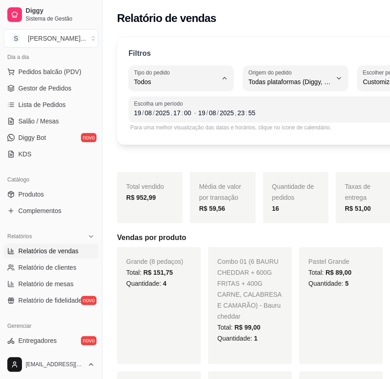
click at [177, 122] on span "Entrega" at bounding box center [174, 118] width 72 height 9
type input "DELIVERY"
select select "DELIVERY"
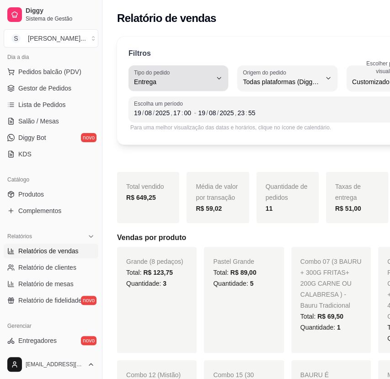
click at [203, 78] on span "Entrega" at bounding box center [173, 81] width 78 height 9
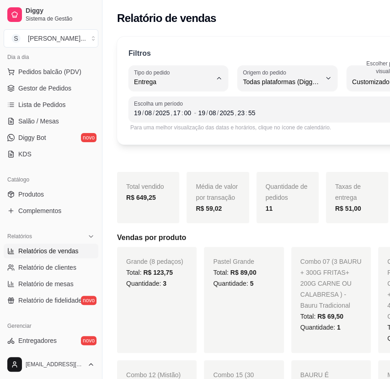
click at [188, 131] on span "Retirada" at bounding box center [170, 133] width 67 height 9
type input "PICKUP"
select select "PICKUP"
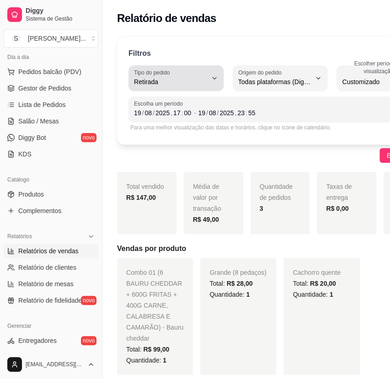
click at [201, 79] on button "Tipo do pedido Retirada" at bounding box center [175, 78] width 95 height 26
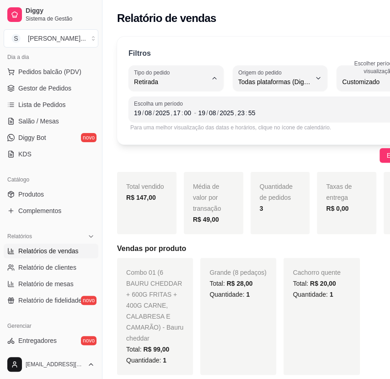
click at [168, 152] on span "Mesa" at bounding box center [168, 147] width 62 height 9
type input "IN_STORE"
select select "IN_STORE"
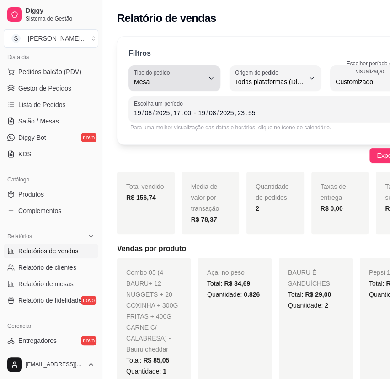
click at [196, 74] on div "Mesa" at bounding box center [169, 78] width 70 height 18
click at [186, 161] on span "Consumo local" at bounding box center [170, 163] width 67 height 9
type input "EAT_IN"
select select "EAT_IN"
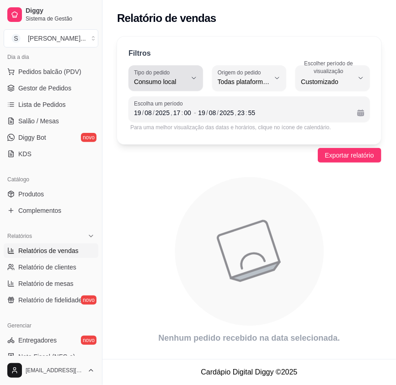
click at [193, 81] on icon "button" at bounding box center [193, 77] width 7 height 7
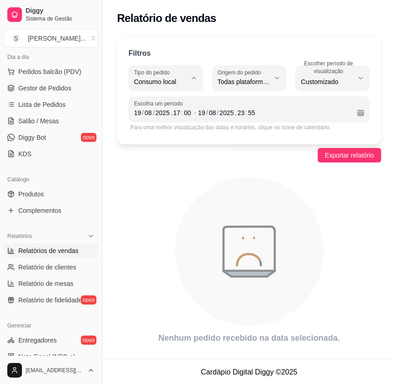
click at [181, 146] on span "Mesa" at bounding box center [161, 147] width 48 height 9
type input "IN_STORE"
select select "IN_STORE"
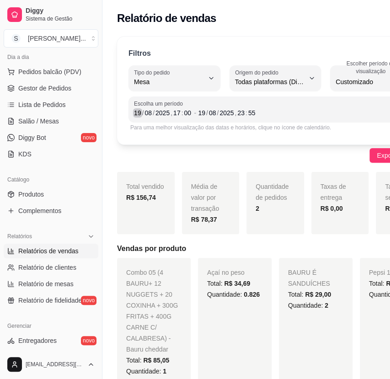
click at [141, 112] on div "/" at bounding box center [143, 112] width 4 height 9
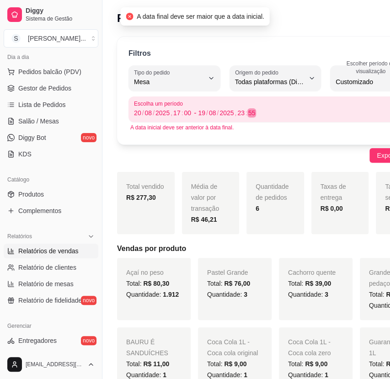
click at [204, 117] on div "[DATE] 23 : 55" at bounding box center [299, 112] width 203 height 11
click at [202, 114] on div "19" at bounding box center [201, 112] width 9 height 9
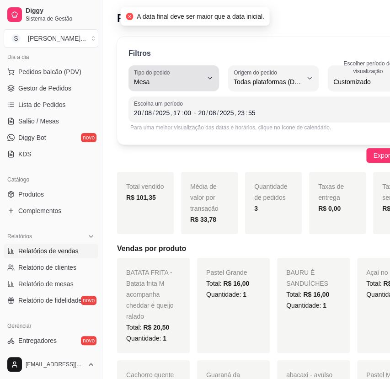
click at [173, 75] on label "Tipo do pedido" at bounding box center [153, 73] width 39 height 8
click at [168, 105] on span "Todos" at bounding box center [170, 103] width 66 height 9
type input "ALL"
select select "ALL"
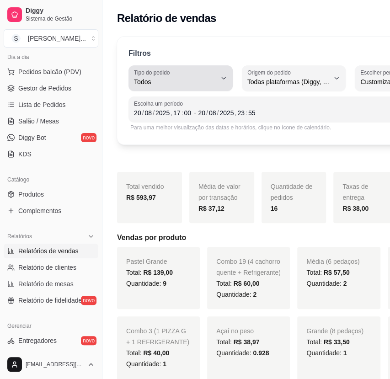
click at [213, 78] on button "Tipo do pedido Todos" at bounding box center [180, 78] width 104 height 26
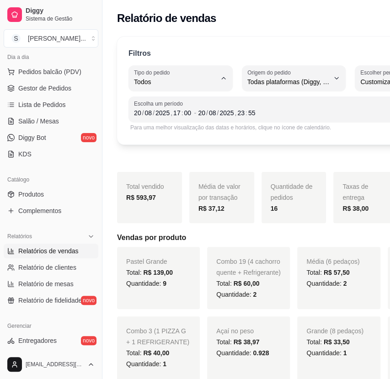
click at [199, 117] on span "Entrega" at bounding box center [174, 118] width 72 height 9
type input "DELIVERY"
select select "DELIVERY"
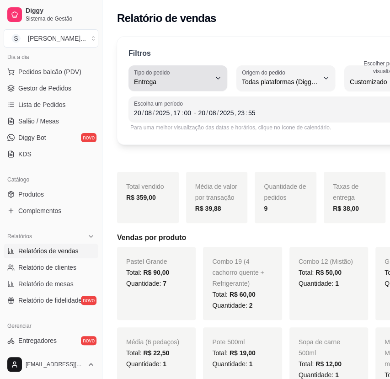
click at [197, 83] on span "Entrega" at bounding box center [172, 81] width 77 height 9
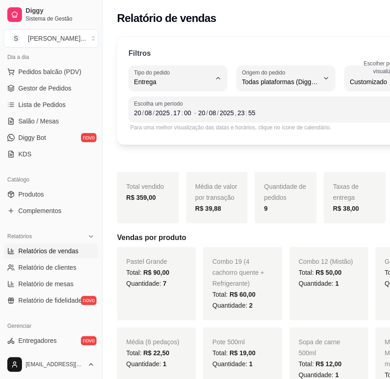
click at [183, 134] on span "Retirada" at bounding box center [170, 133] width 67 height 9
type input "PICKUP"
select select "PICKUP"
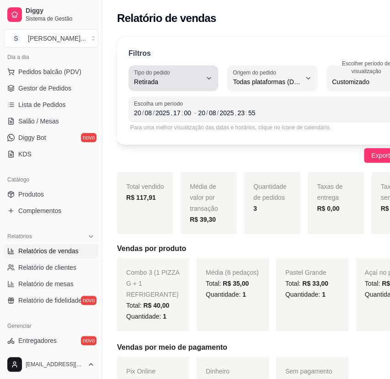
click at [196, 83] on button "Tipo do pedido Retirada" at bounding box center [173, 78] width 90 height 26
click at [169, 163] on span "Consumo local" at bounding box center [165, 163] width 56 height 9
type input "EAT_IN"
select select "EAT_IN"
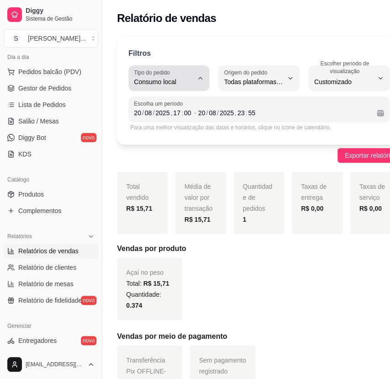
click at [201, 80] on icon "button" at bounding box center [200, 77] width 7 height 7
click at [166, 152] on span "Mesa" at bounding box center [165, 147] width 57 height 9
type input "IN_STORE"
select select "IN_STORE"
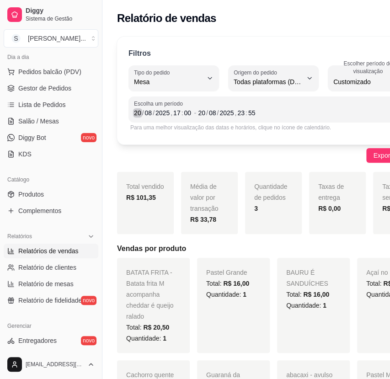
click at [141, 113] on div "/" at bounding box center [143, 112] width 4 height 9
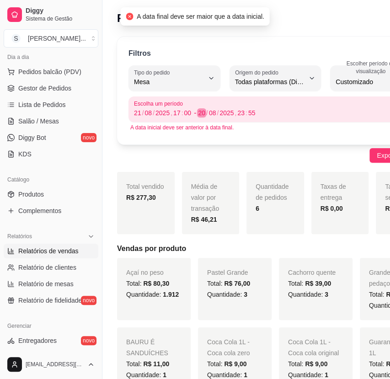
click at [203, 116] on div "20" at bounding box center [201, 112] width 9 height 9
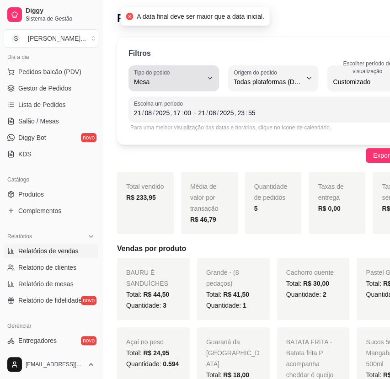
click at [189, 85] on span "Mesa" at bounding box center [168, 81] width 69 height 9
click at [175, 106] on span "Todos" at bounding box center [170, 103] width 66 height 9
type input "ALL"
select select "ALL"
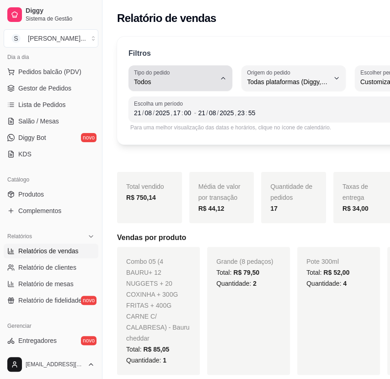
click at [202, 75] on div "Todos" at bounding box center [175, 78] width 82 height 18
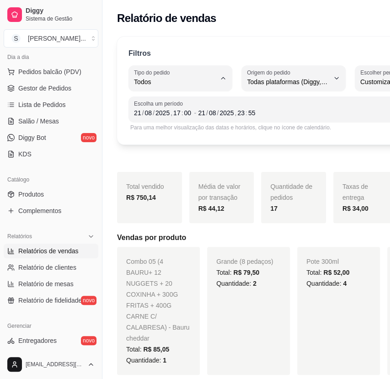
click at [177, 119] on span "Entrega" at bounding box center [172, 118] width 71 height 9
type input "DELIVERY"
select select "DELIVERY"
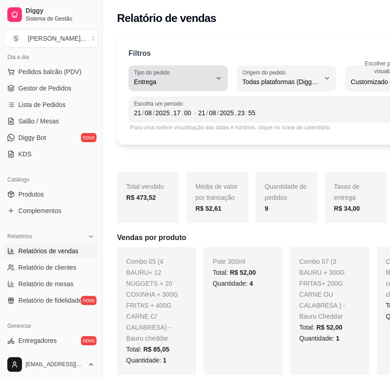
click at [201, 78] on span "Entrega" at bounding box center [172, 81] width 77 height 9
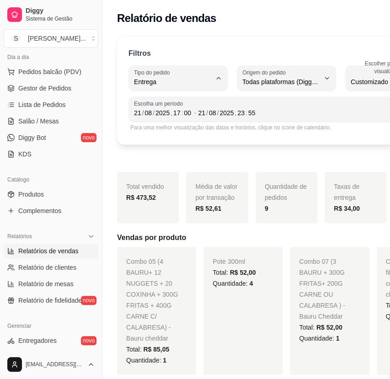
click at [181, 134] on span "Retirada" at bounding box center [170, 133] width 67 height 9
type input "PICKUP"
select select "PICKUP"
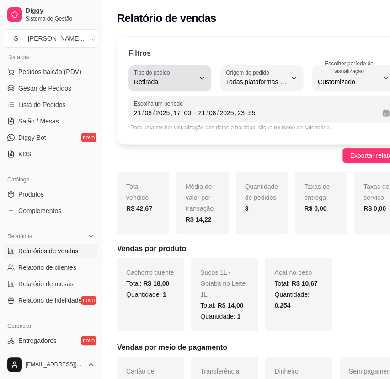
click at [184, 78] on span "Retirada" at bounding box center [164, 81] width 61 height 9
click at [165, 167] on span "Consumo local" at bounding box center [166, 163] width 59 height 9
type input "EAT_IN"
select select "EAT_IN"
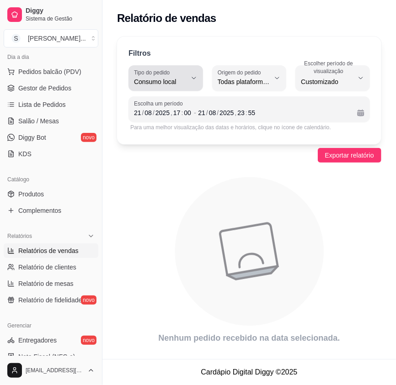
click at [190, 79] on icon "button" at bounding box center [193, 77] width 7 height 7
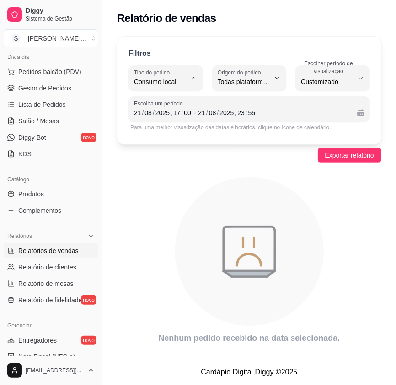
click at [171, 152] on span "Mesa" at bounding box center [161, 147] width 48 height 9
type input "IN_STORE"
select select "IN_STORE"
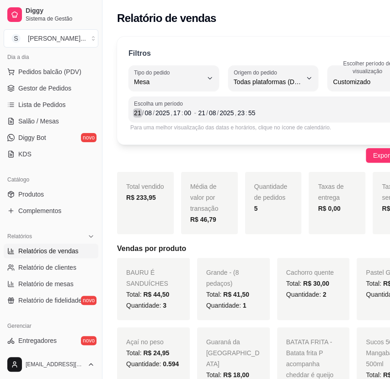
click at [137, 112] on div "21" at bounding box center [137, 112] width 9 height 9
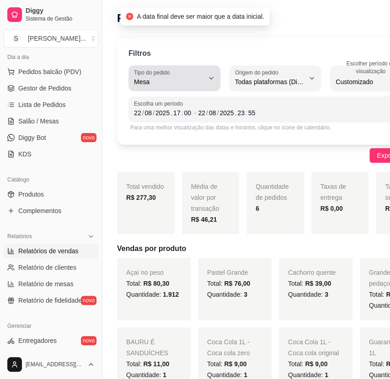
click at [211, 74] on button "Tipo do pedido Mesa" at bounding box center [174, 78] width 92 height 26
click at [178, 105] on span "Todos" at bounding box center [170, 103] width 67 height 9
type input "ALL"
select select "ALL"
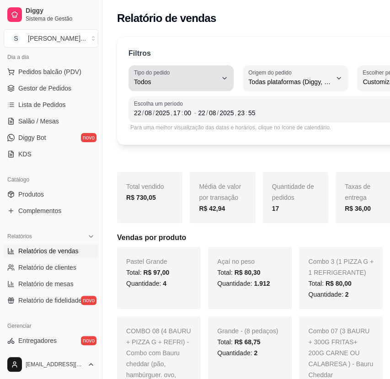
click at [198, 76] on div "Todos" at bounding box center [175, 78] width 83 height 18
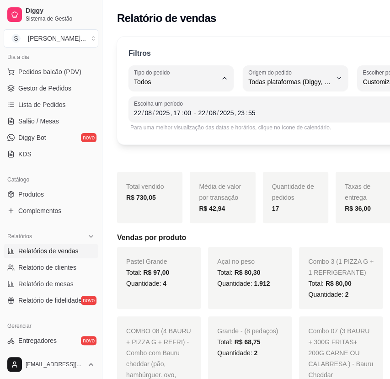
click at [162, 120] on span "Entrega" at bounding box center [175, 118] width 75 height 9
type input "DELIVERY"
select select "DELIVERY"
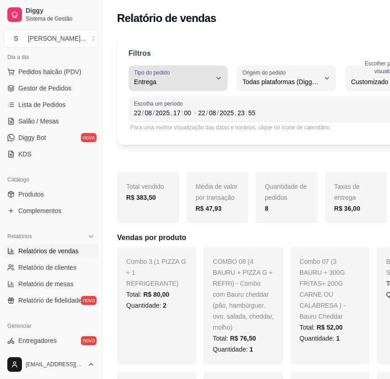
click at [217, 72] on button "Tipo do pedido Entrega" at bounding box center [177, 78] width 99 height 26
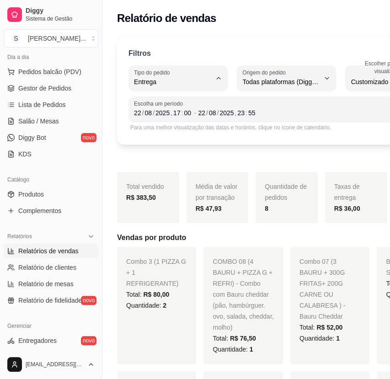
click at [153, 135] on span "Retirada" at bounding box center [171, 133] width 69 height 9
type input "PICKUP"
select select "PICKUP"
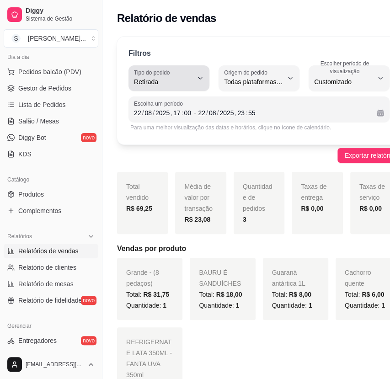
click at [193, 82] on span "Retirada" at bounding box center [163, 81] width 59 height 9
click at [178, 150] on span "Mesa" at bounding box center [165, 147] width 57 height 9
type input "IN_STORE"
select select "IN_STORE"
